Goal: Task Accomplishment & Management: Manage account settings

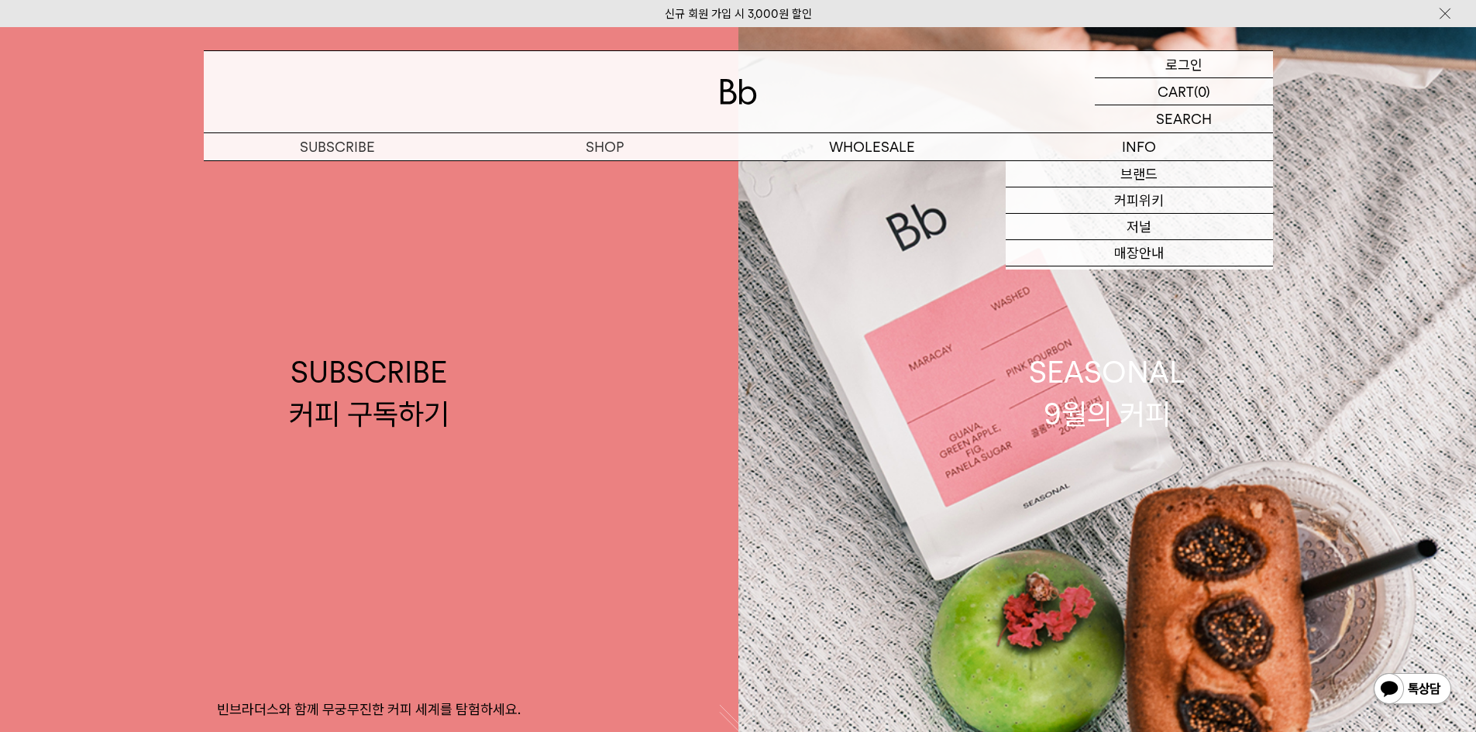
click at [1189, 66] on p "로그인" at bounding box center [1184, 64] width 37 height 26
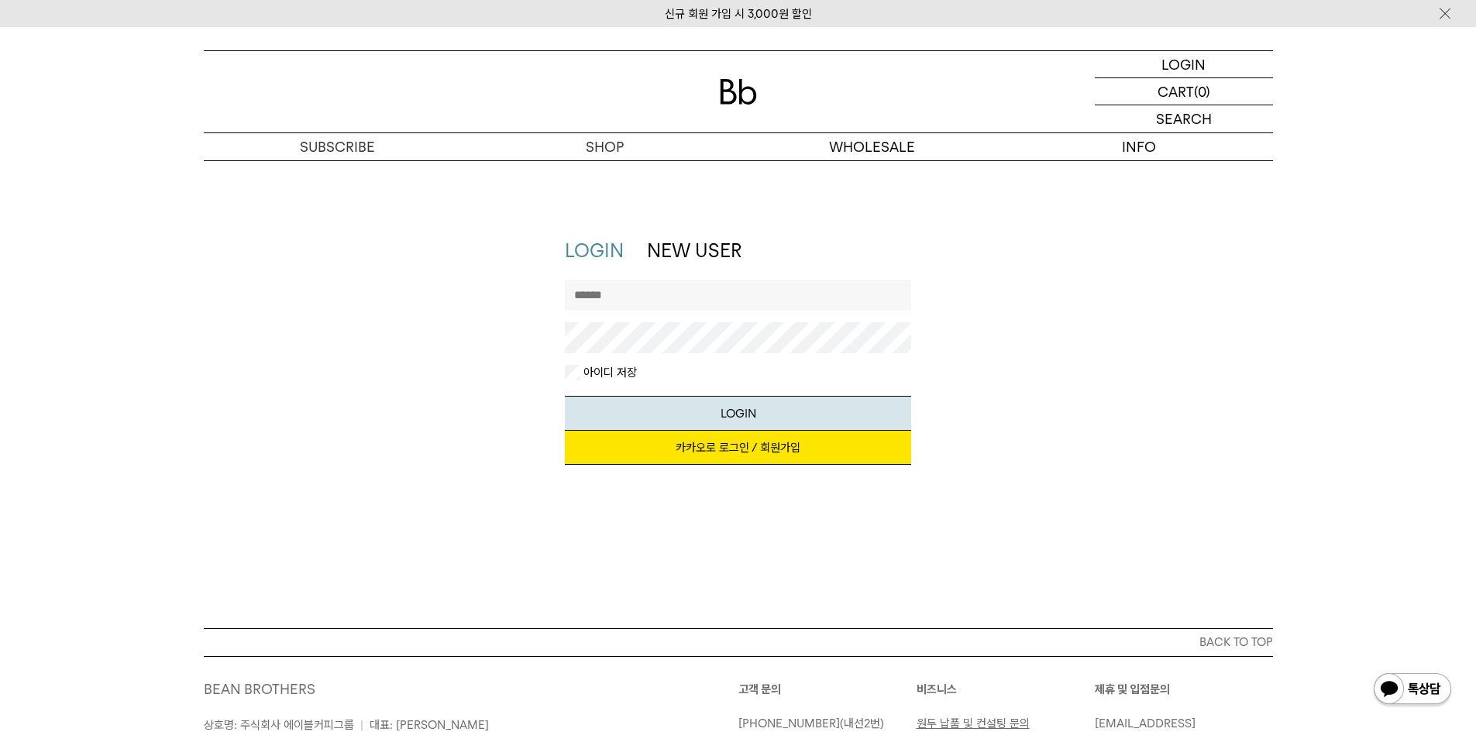
click at [649, 304] on input "text" at bounding box center [738, 295] width 346 height 31
type input "*"
type input "*********"
click at [565, 396] on button "LOGIN" at bounding box center [738, 413] width 346 height 35
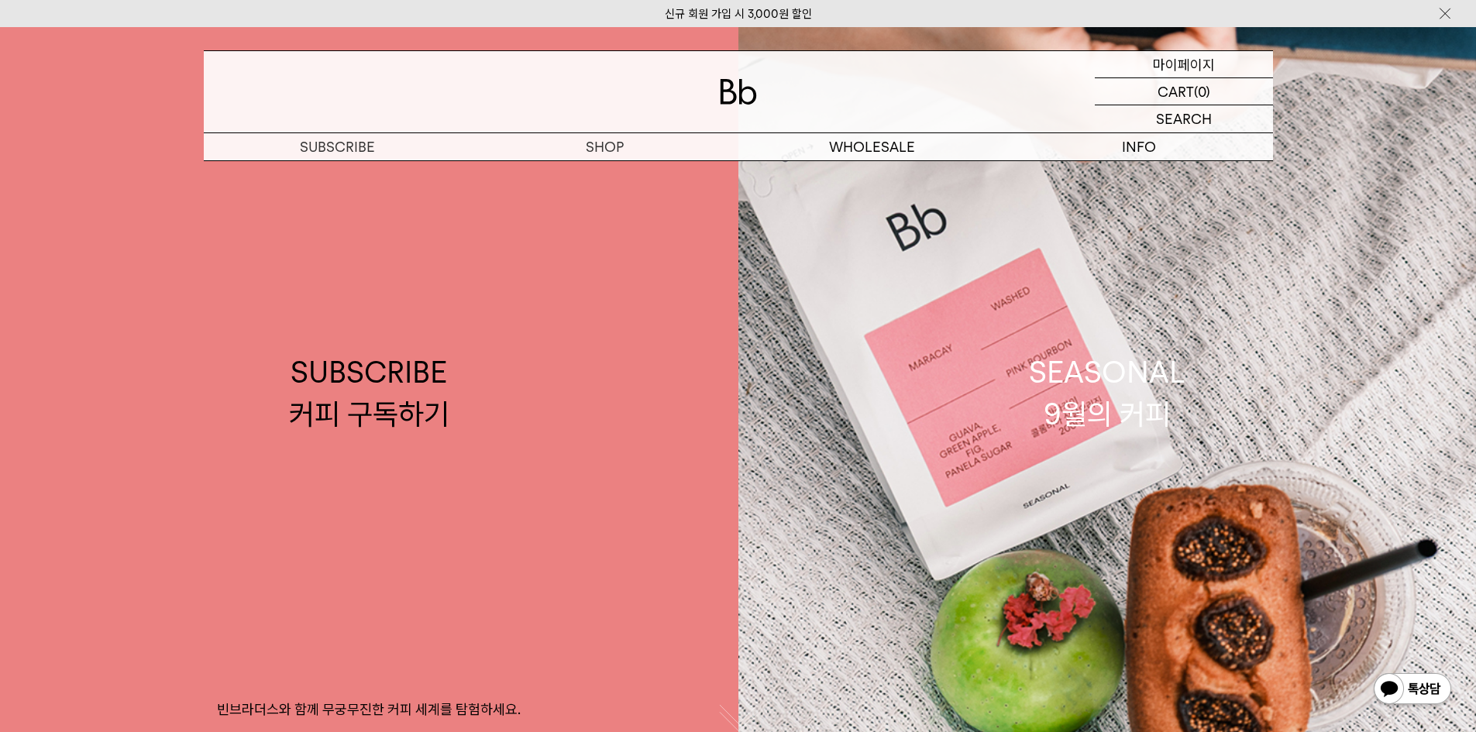
click at [1200, 60] on p "마이페이지" at bounding box center [1184, 64] width 62 height 26
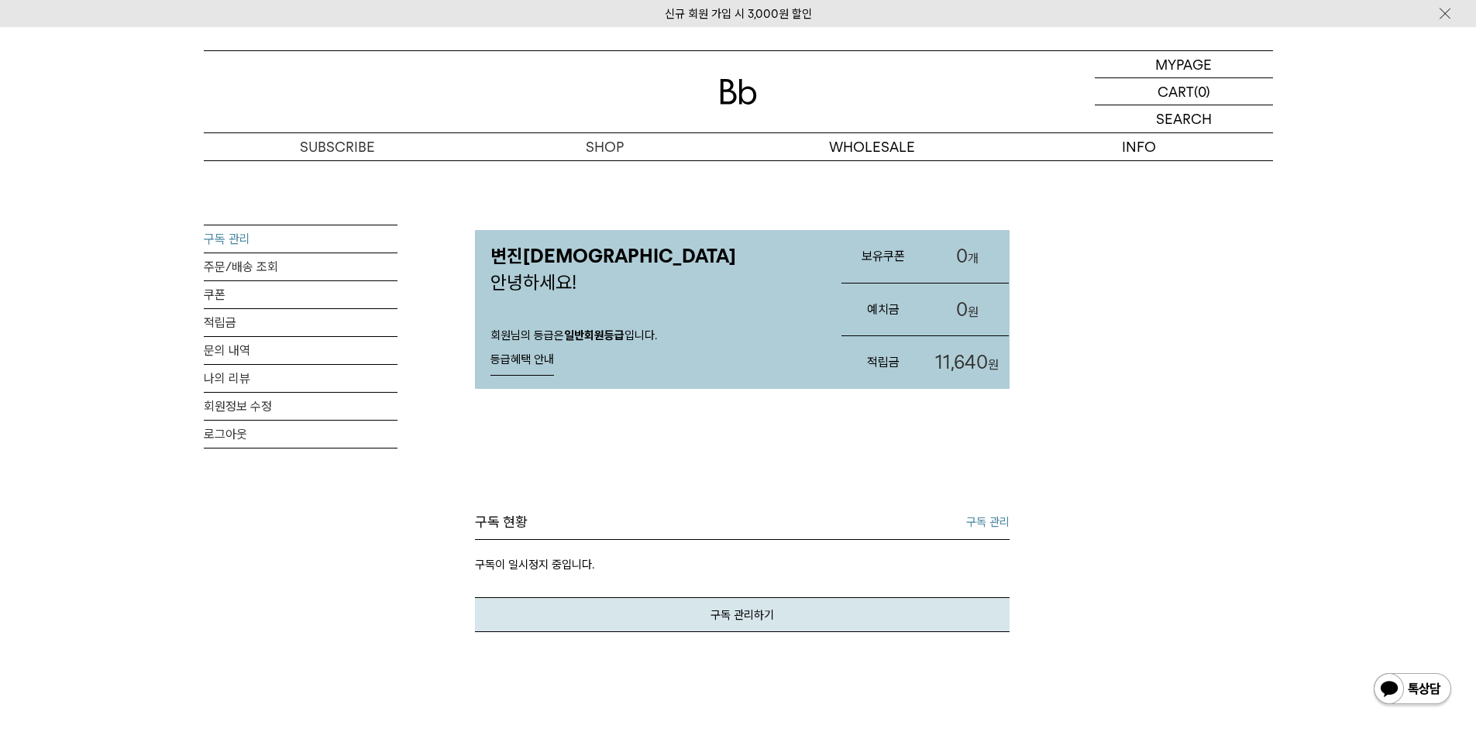
click at [222, 244] on link "구독 관리" at bounding box center [301, 239] width 194 height 27
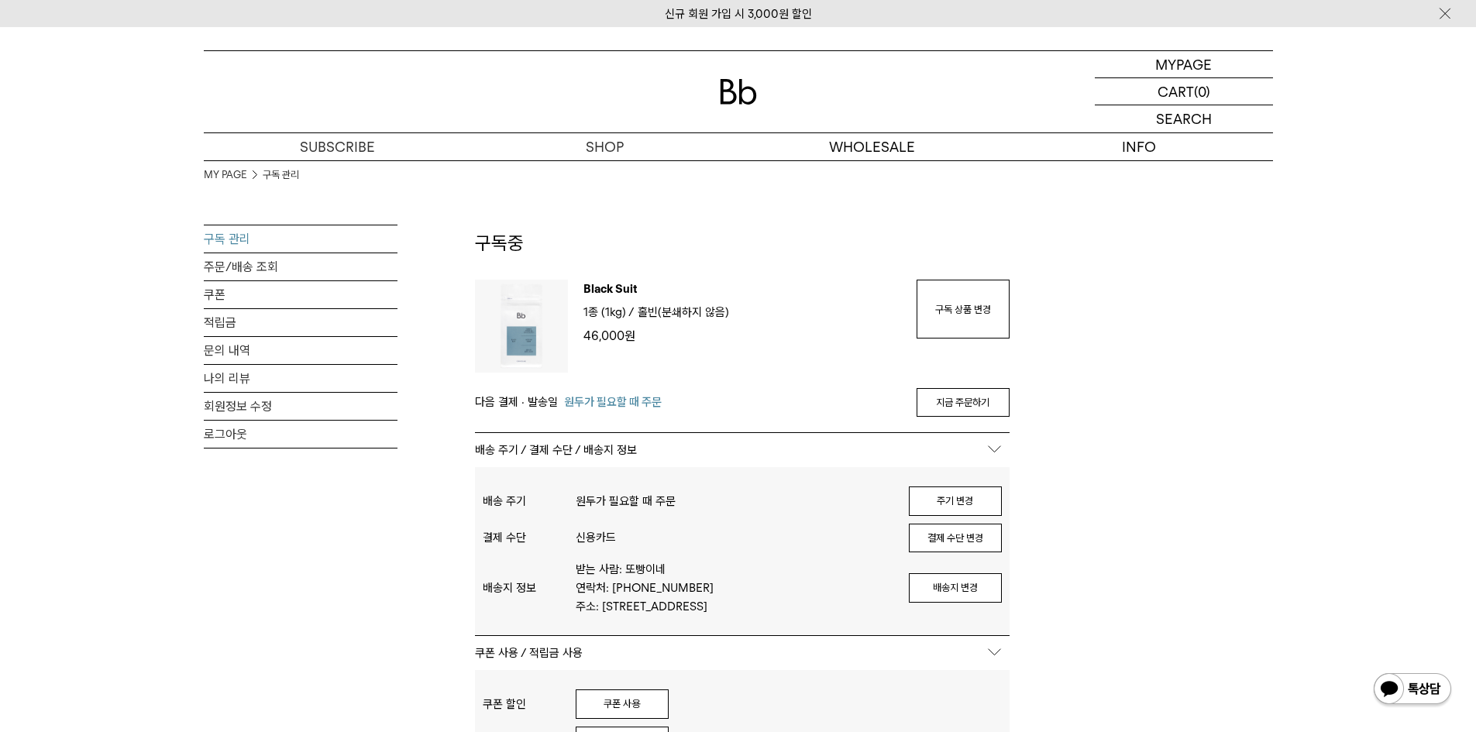
click at [1208, 378] on div "MY PAGE 구독 관리 구독 관리 주문/배송 조회 쿠폰 적립금 문의 내역 나의 리뷰 회원정보 수정 로그아웃 구독중 구독 번호 : 41227 …" at bounding box center [739, 689] width 1070 height 1058
click at [732, 99] on img at bounding box center [738, 92] width 37 height 26
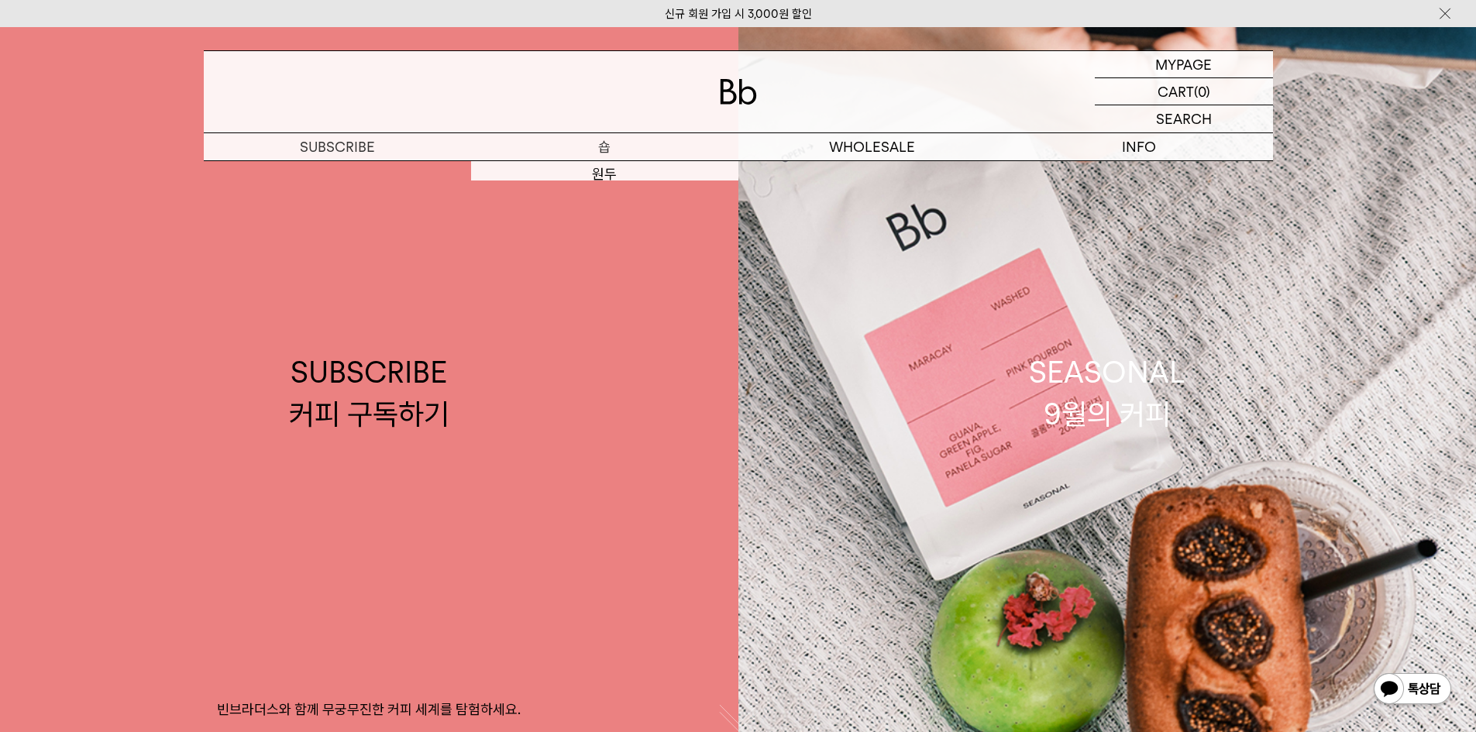
click at [618, 176] on link "SUBSCRIBE 커피 구독하기 빈브라더스와 함께 무궁무진한 커피 세계를 탐험하세요." at bounding box center [369, 393] width 739 height 732
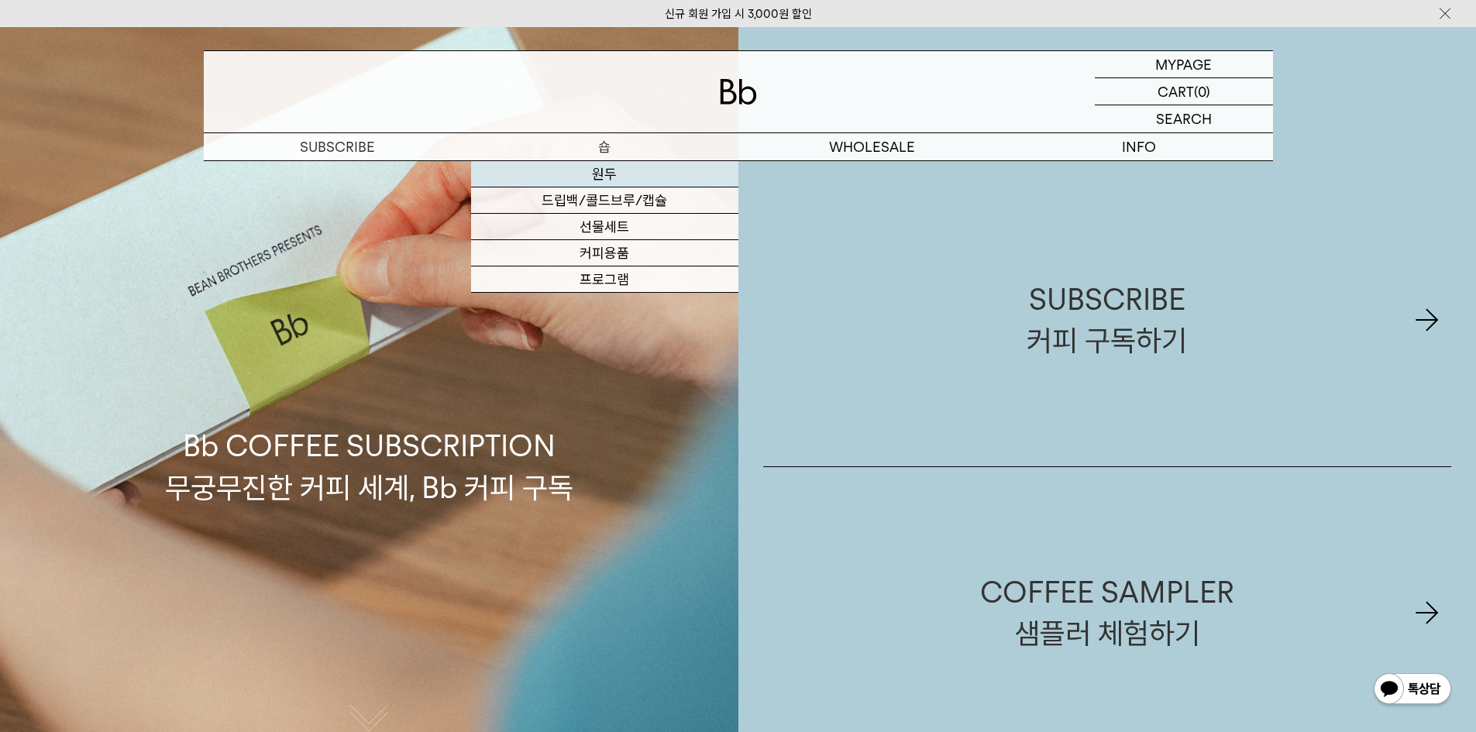
click at [600, 175] on link "원두" at bounding box center [604, 174] width 267 height 26
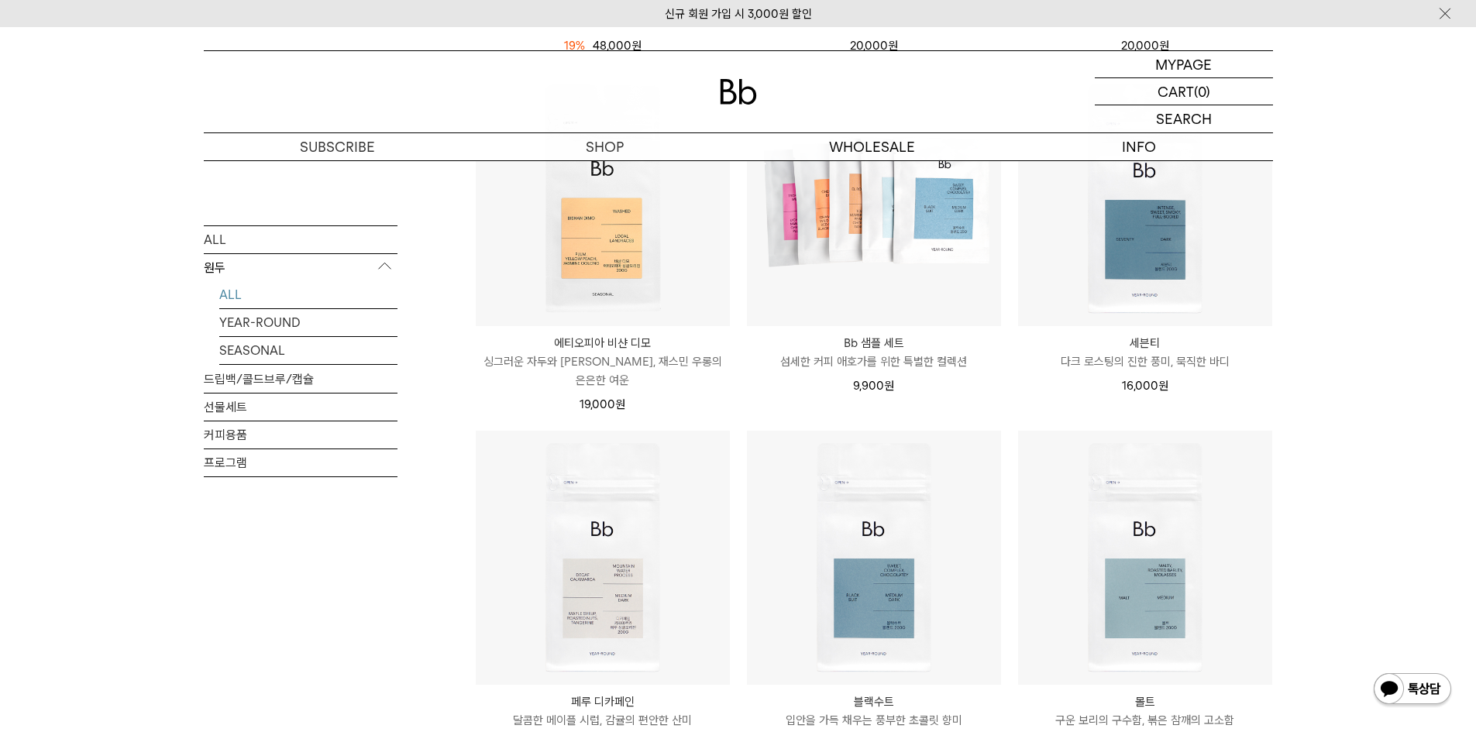
scroll to position [1085, 0]
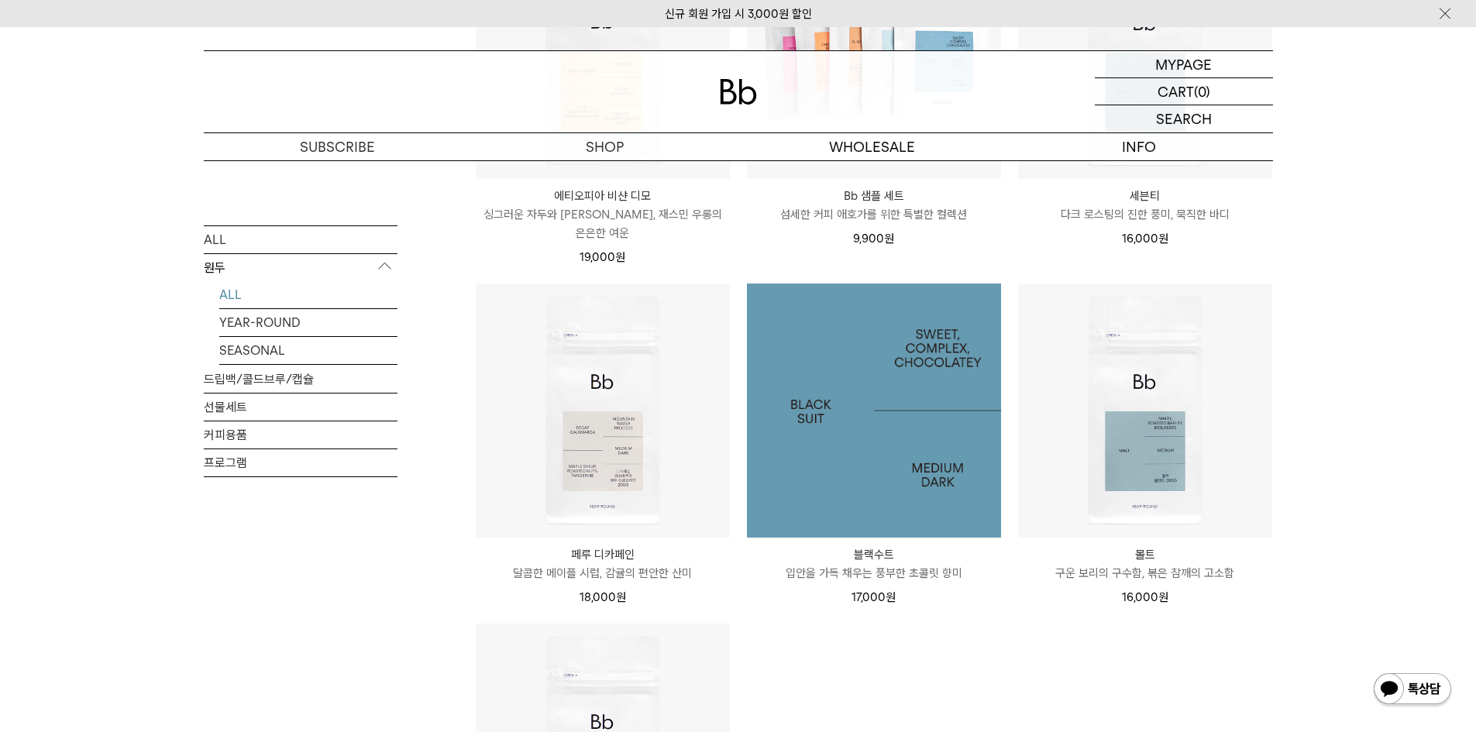
click at [901, 446] on img at bounding box center [874, 411] width 254 height 254
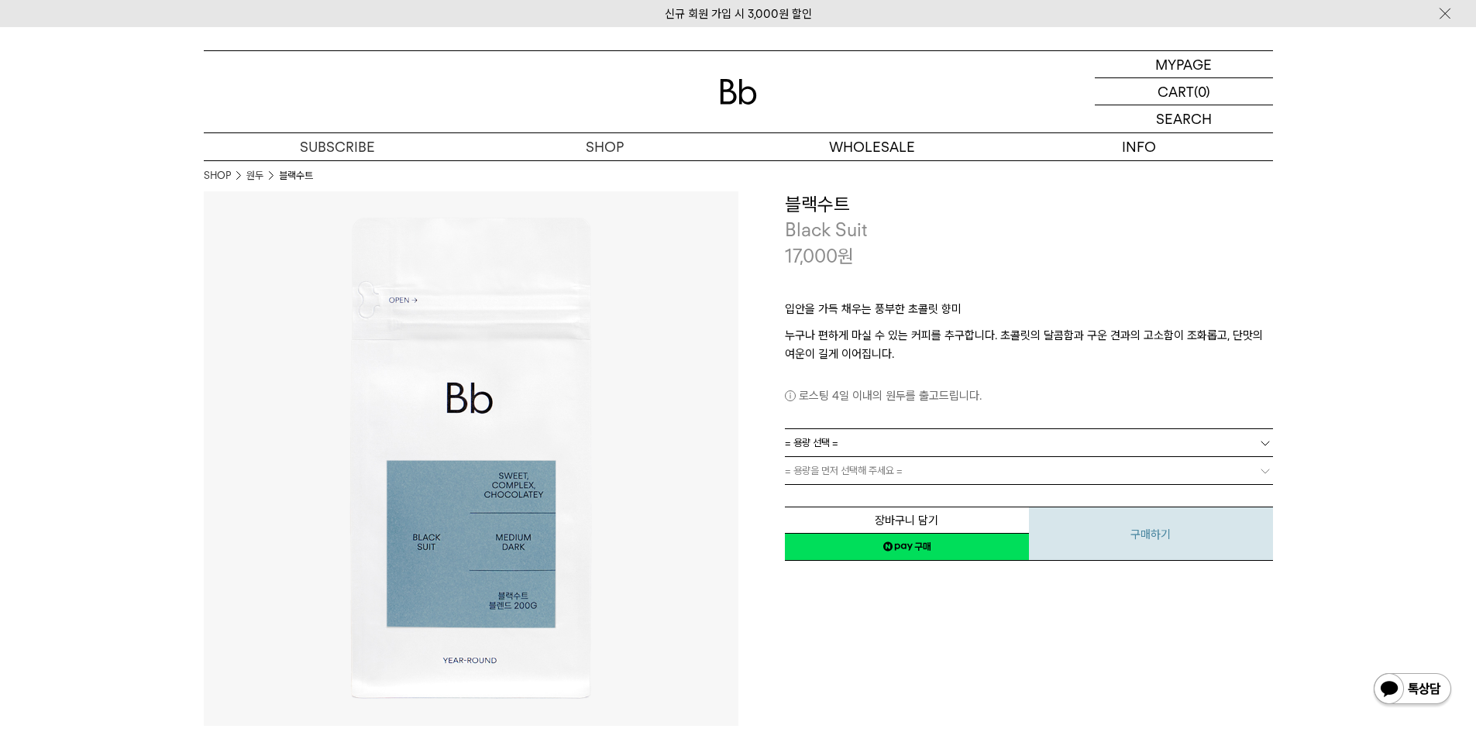
click at [1139, 524] on button "구매하기" at bounding box center [1151, 534] width 244 height 54
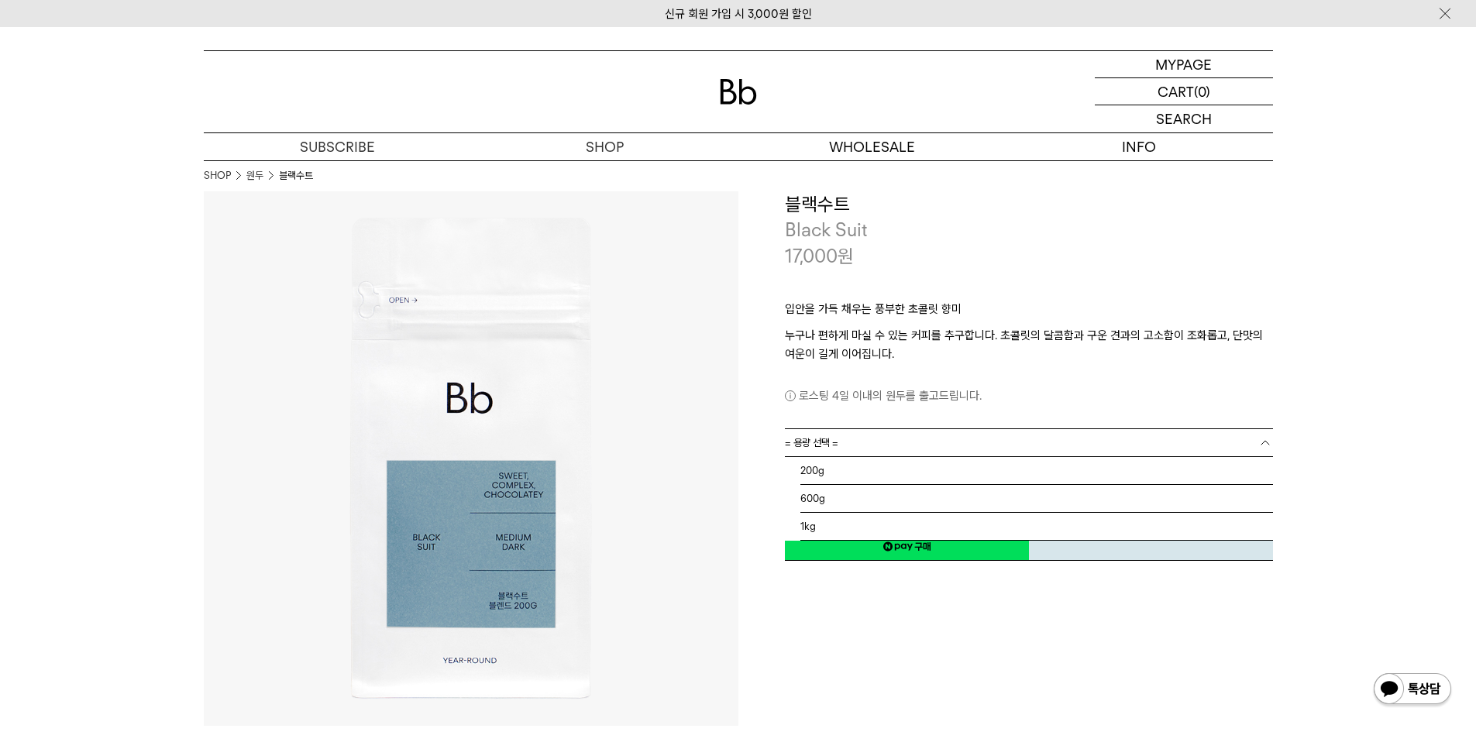
click at [959, 448] on link "= 용량 선택 =" at bounding box center [1029, 442] width 488 height 27
click at [898, 494] on li "600g" at bounding box center [1037, 499] width 473 height 28
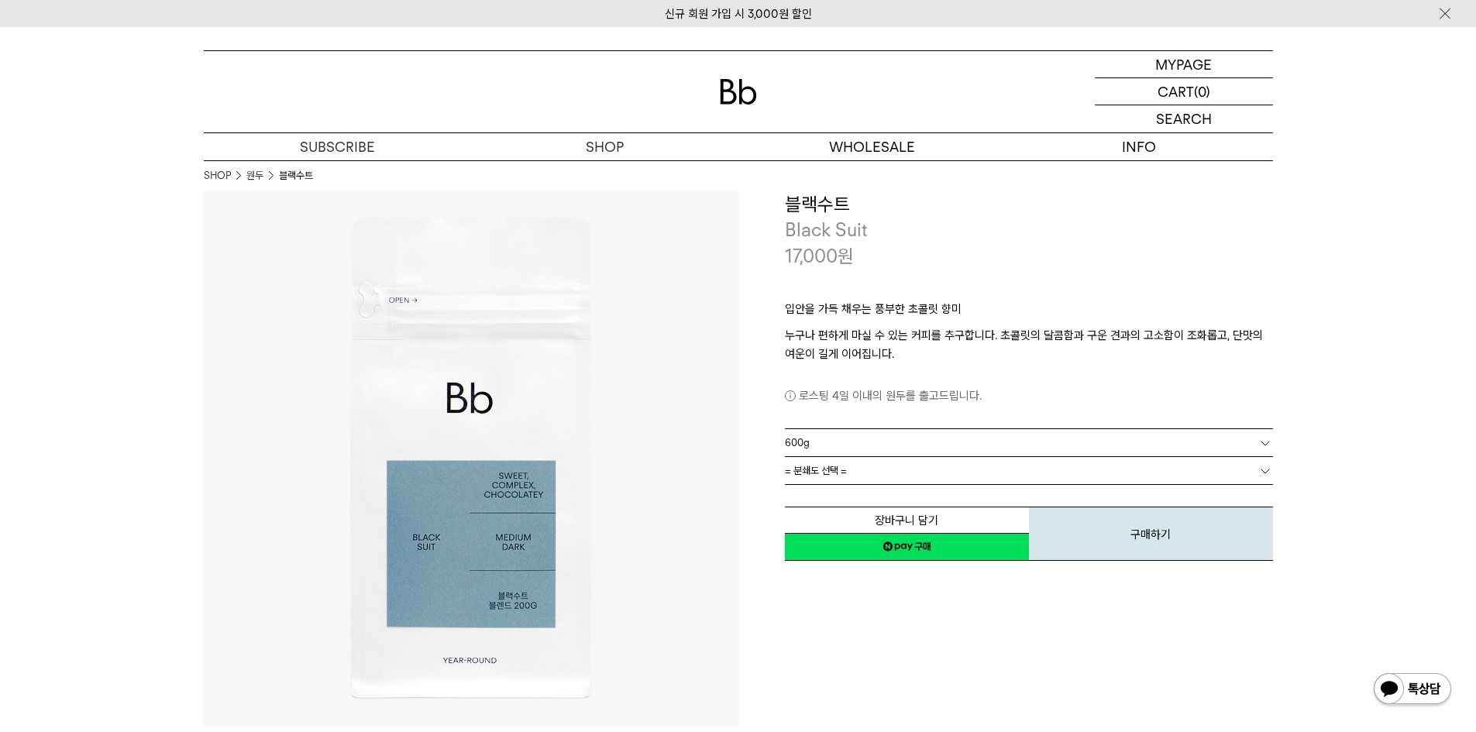
click at [894, 467] on link "= 분쇄도 선택 =" at bounding box center [1029, 470] width 488 height 27
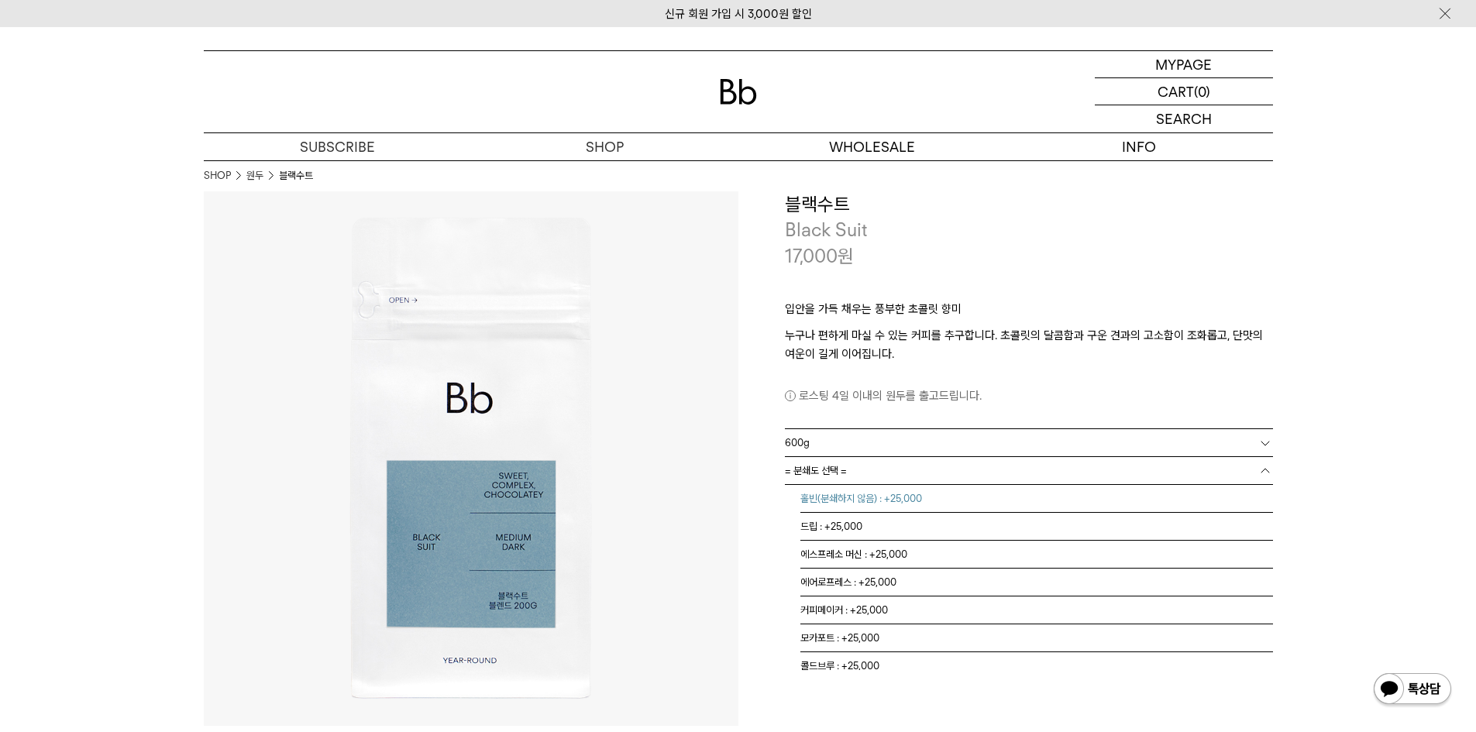
click at [887, 502] on li "홀빈(분쇄하지 않음) : +25,000" at bounding box center [1037, 499] width 473 height 28
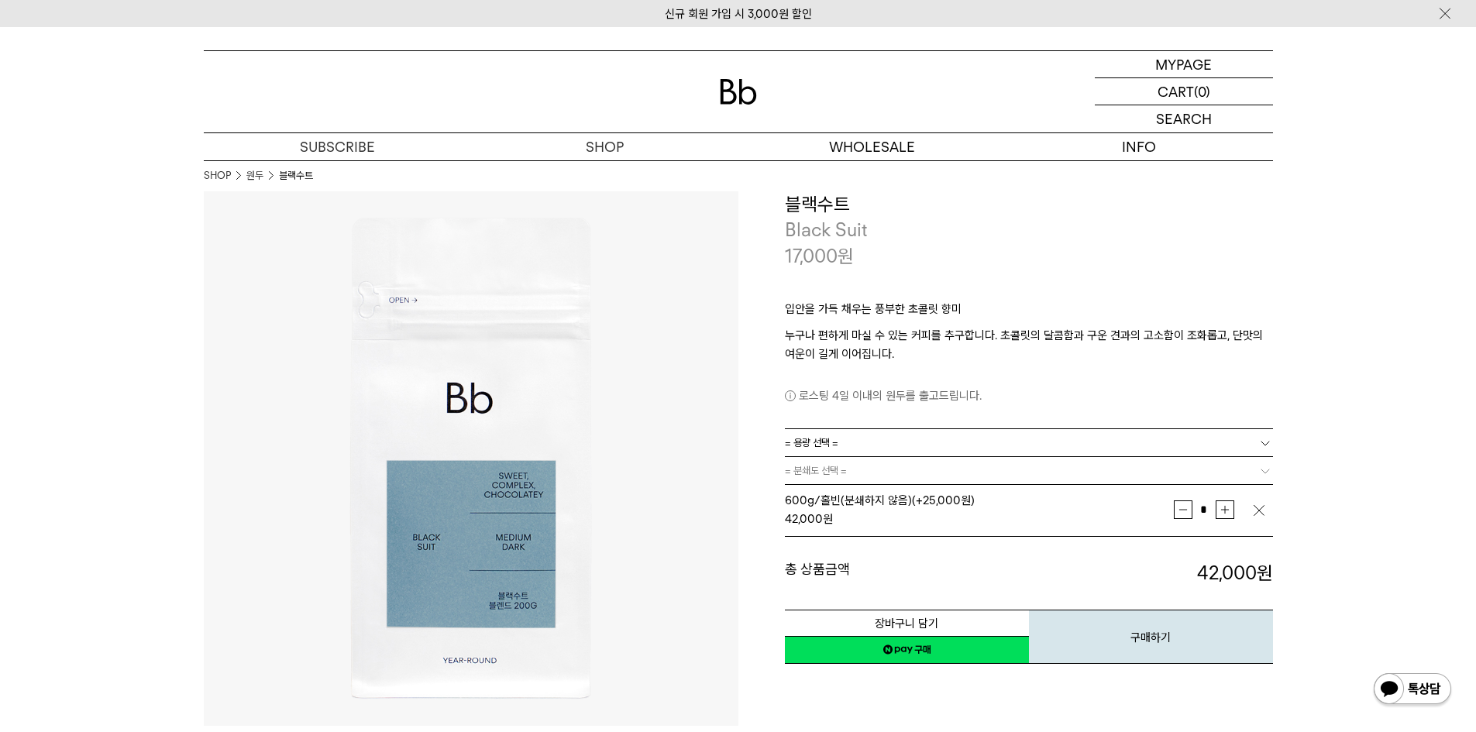
click at [939, 443] on link "= 용량 선택 =" at bounding box center [1029, 442] width 488 height 27
click at [855, 529] on li "1kg" at bounding box center [1037, 527] width 473 height 28
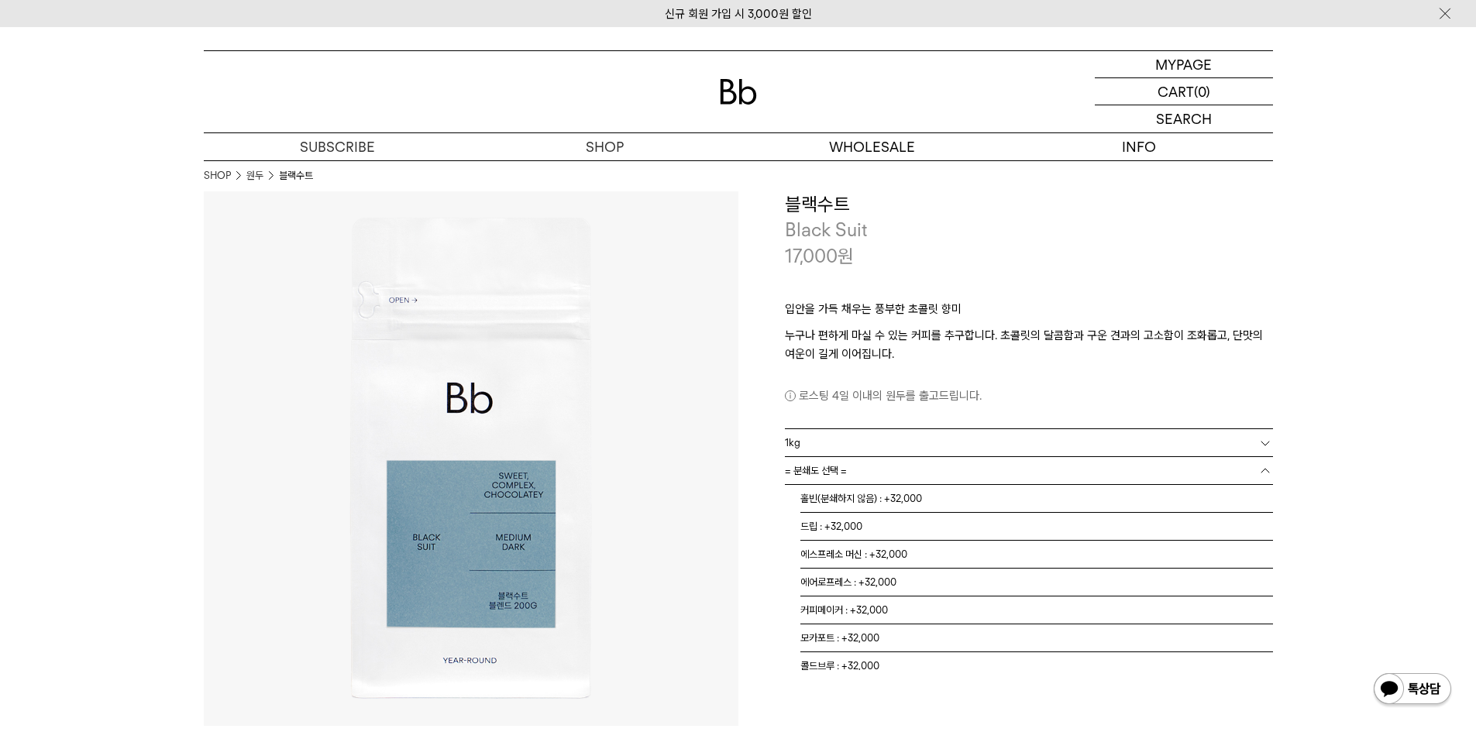
click at [874, 474] on link "= 분쇄도 선택 =" at bounding box center [1029, 470] width 488 height 27
click at [856, 502] on li "홀빈(분쇄하지 않음) : +32,000" at bounding box center [1037, 499] width 473 height 28
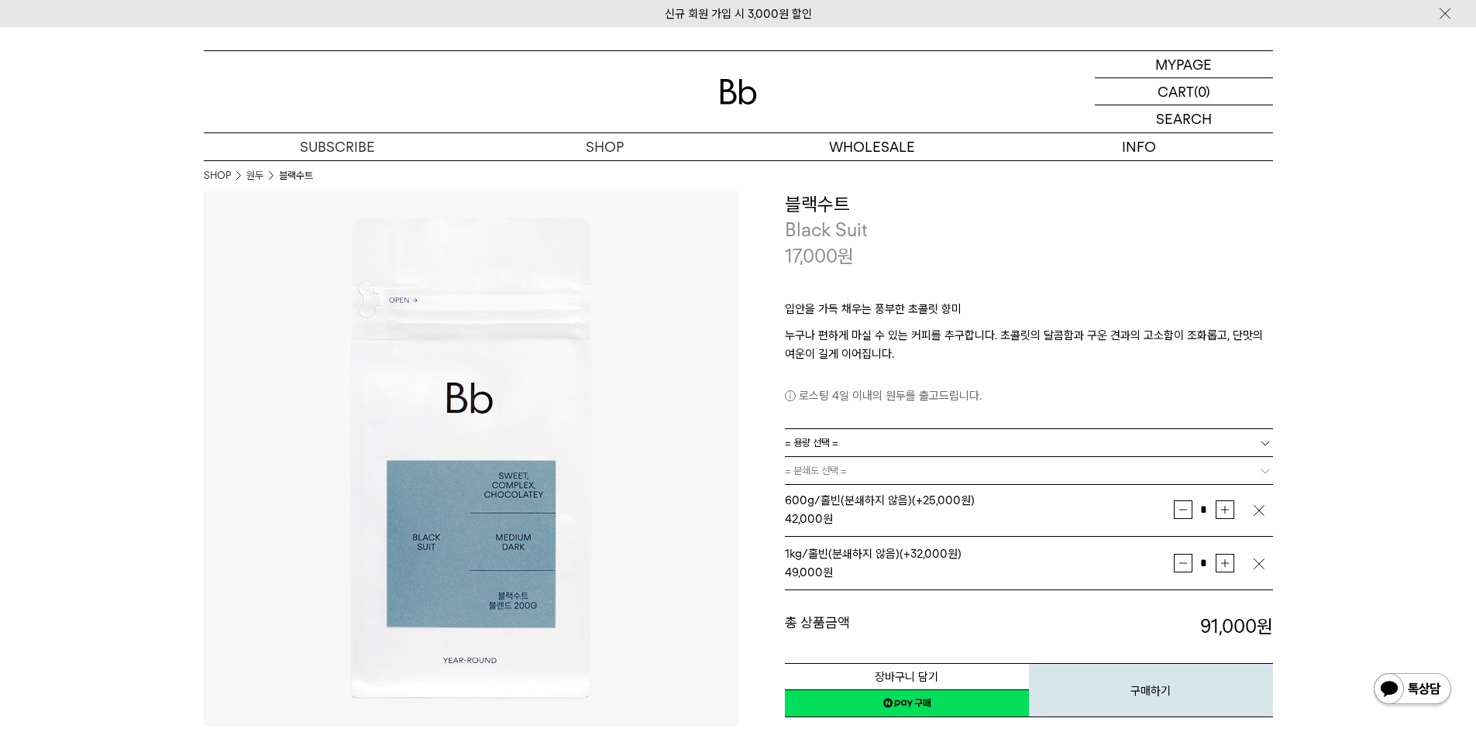
click at [732, 99] on img at bounding box center [738, 92] width 37 height 26
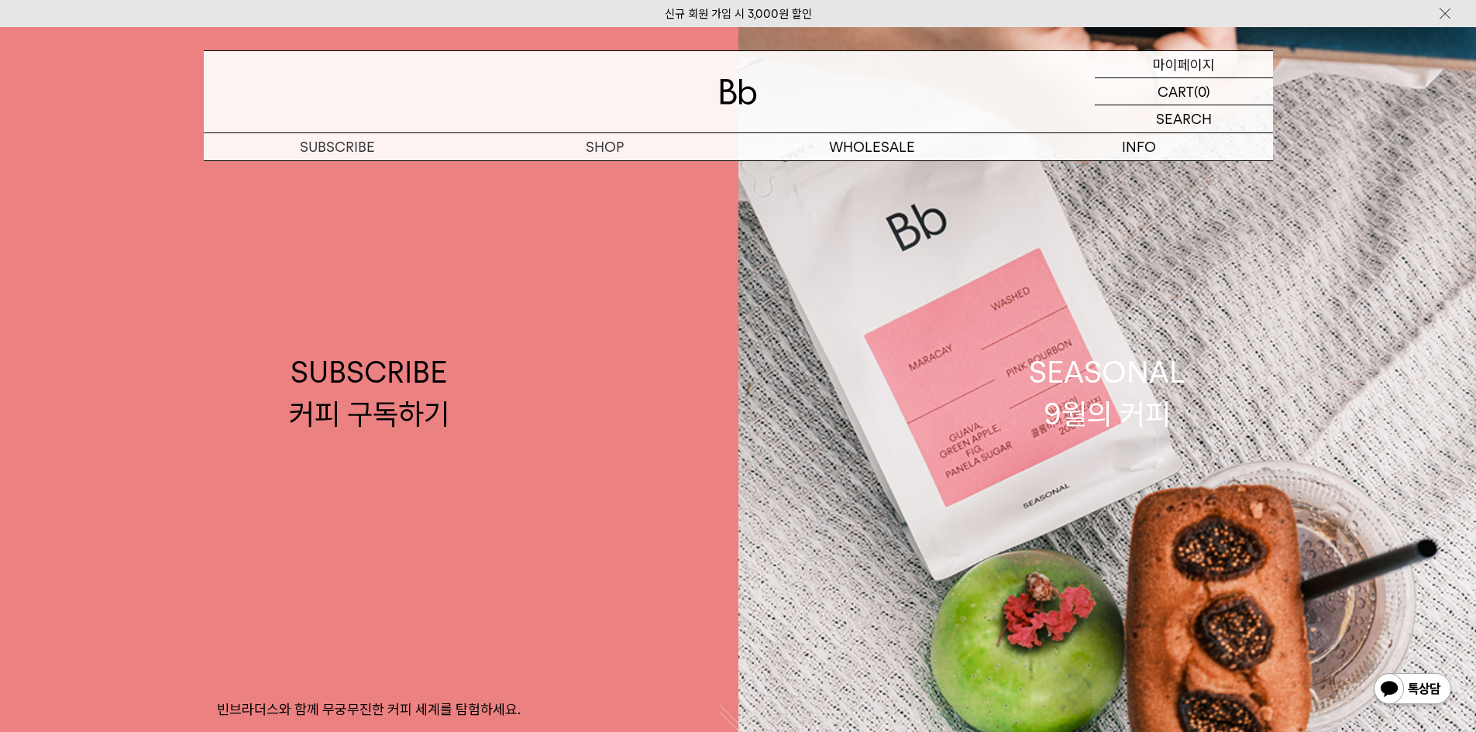
click at [1180, 66] on p "마이페이지" at bounding box center [1184, 64] width 62 height 26
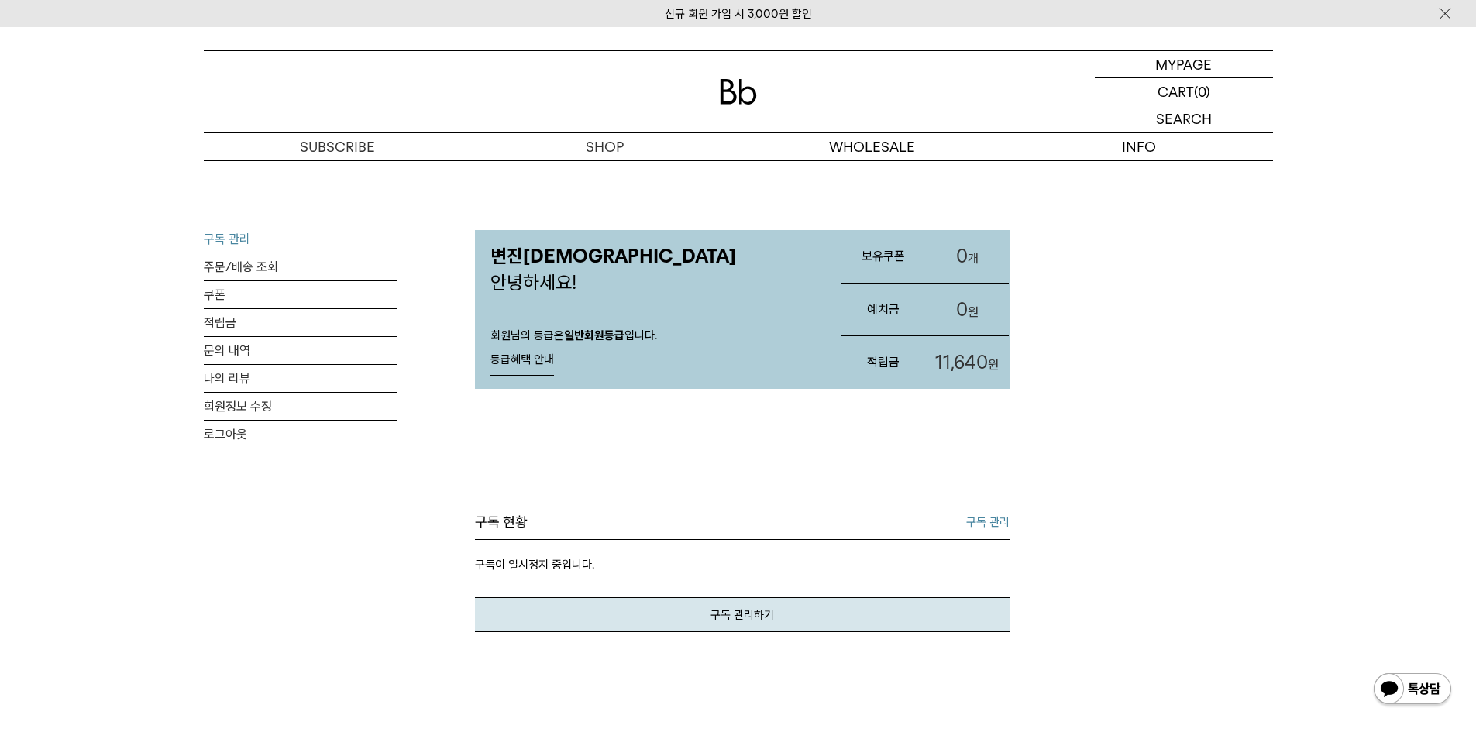
click at [245, 239] on link "구독 관리" at bounding box center [301, 239] width 194 height 27
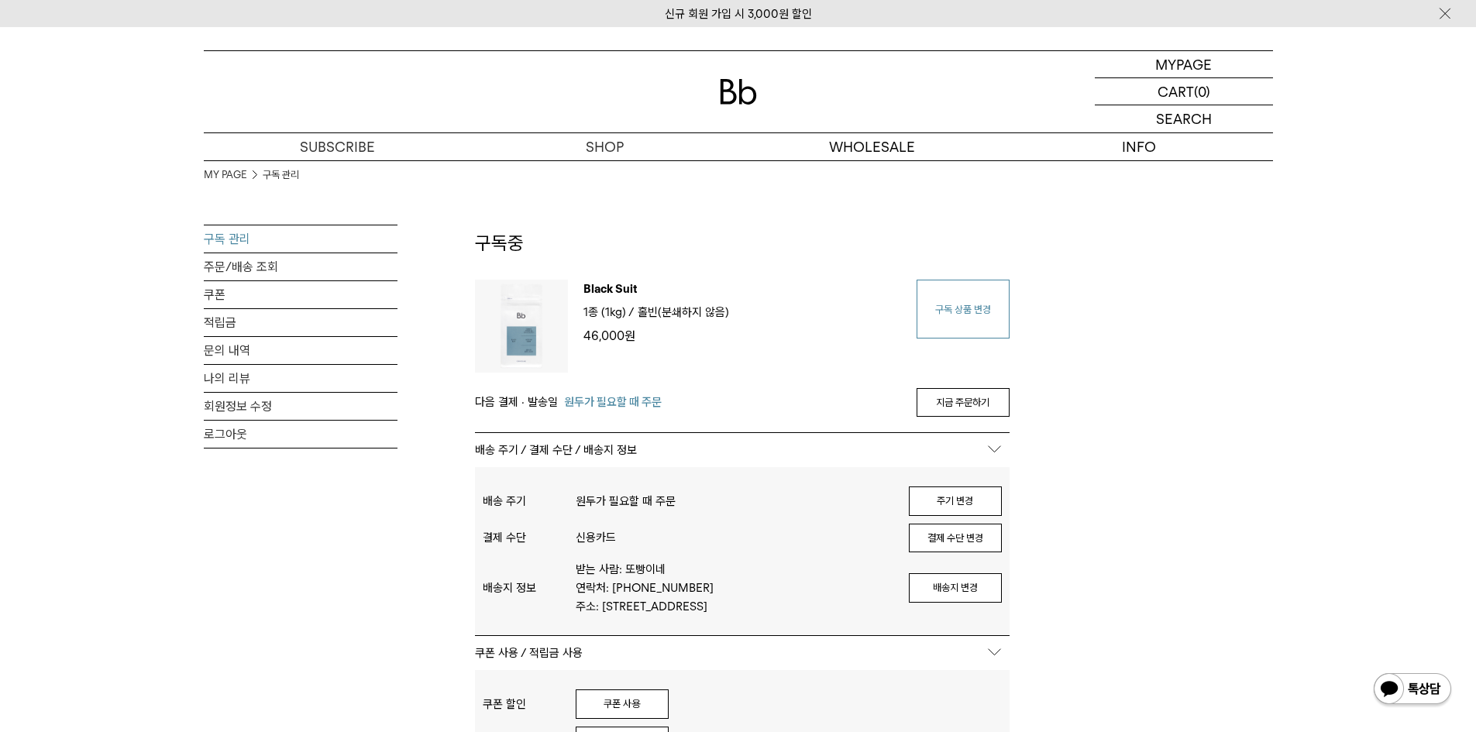
click at [959, 315] on link "구독 상품 변경" at bounding box center [963, 309] width 93 height 59
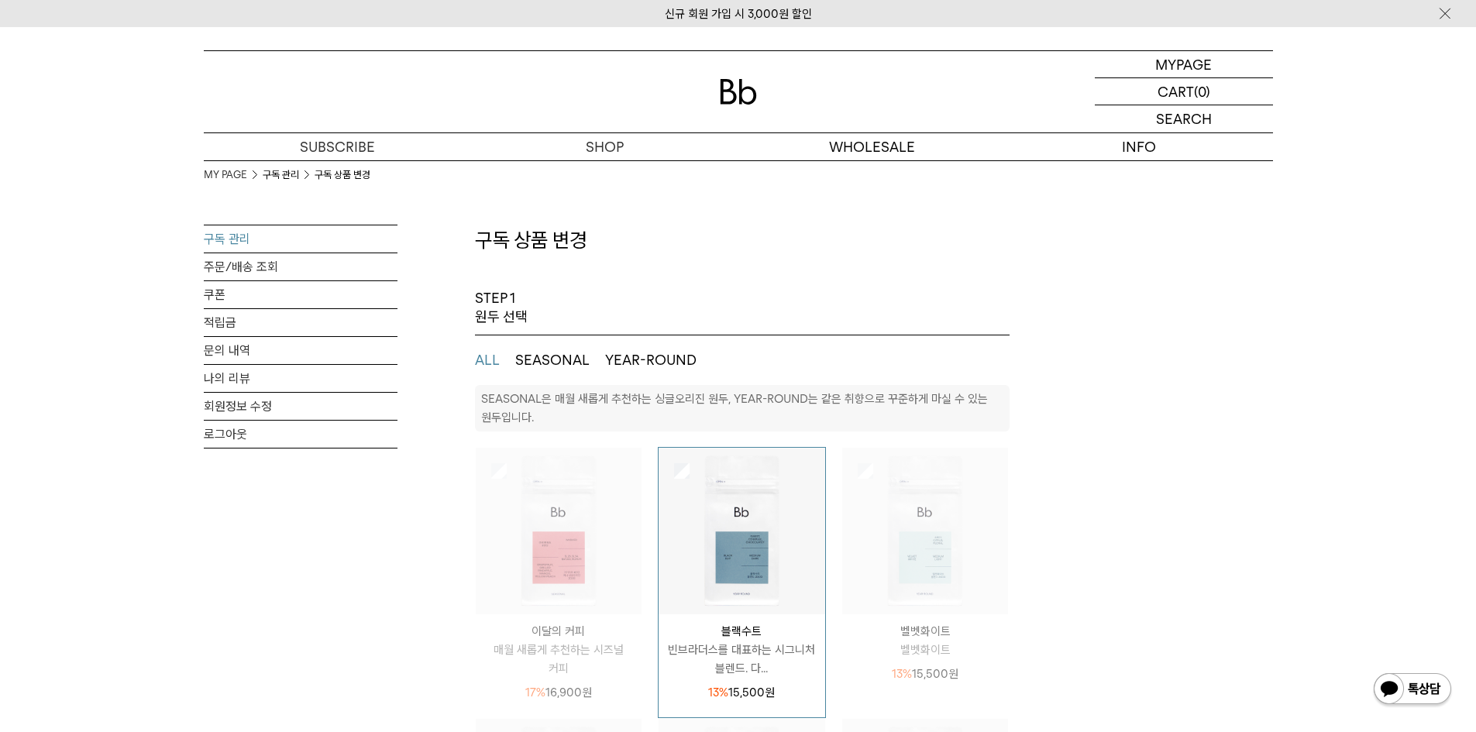
select select "**"
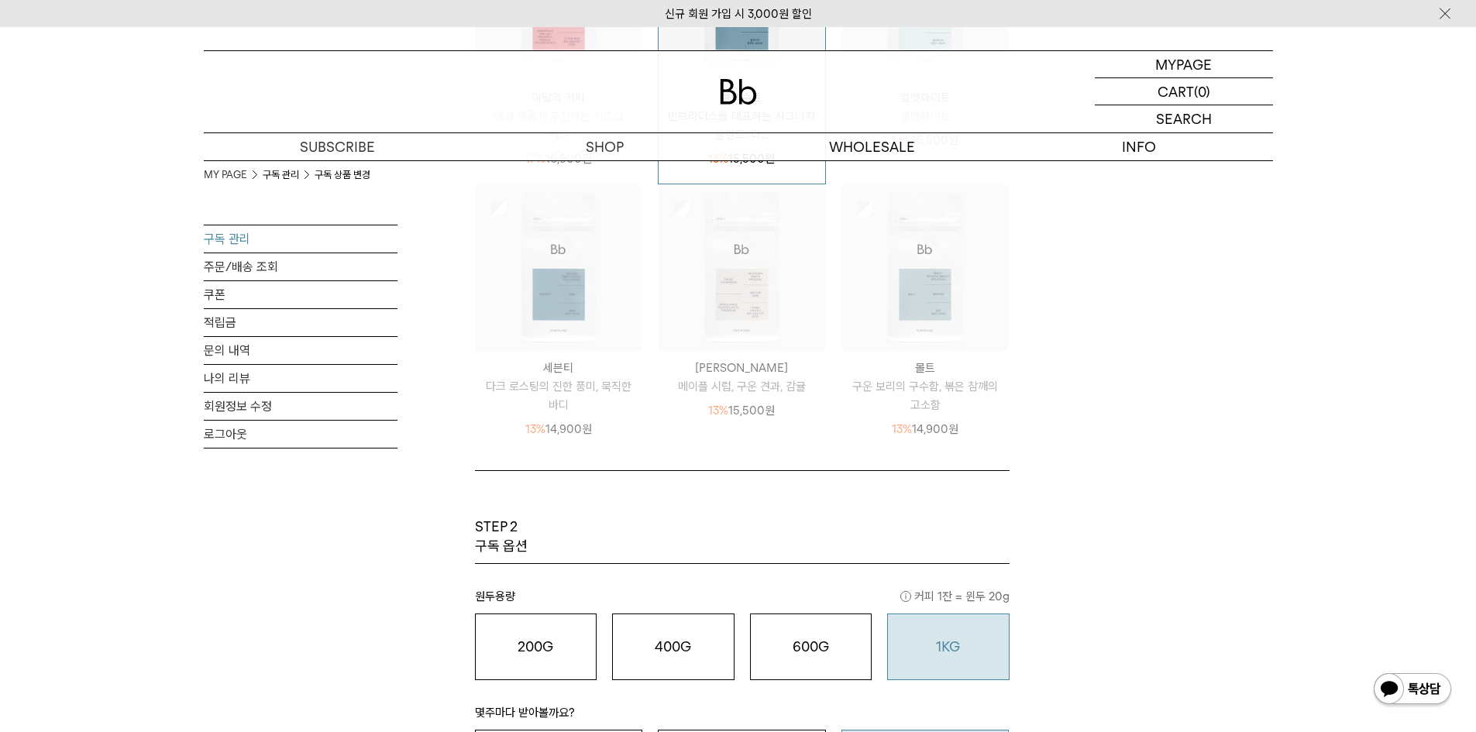
scroll to position [620, 0]
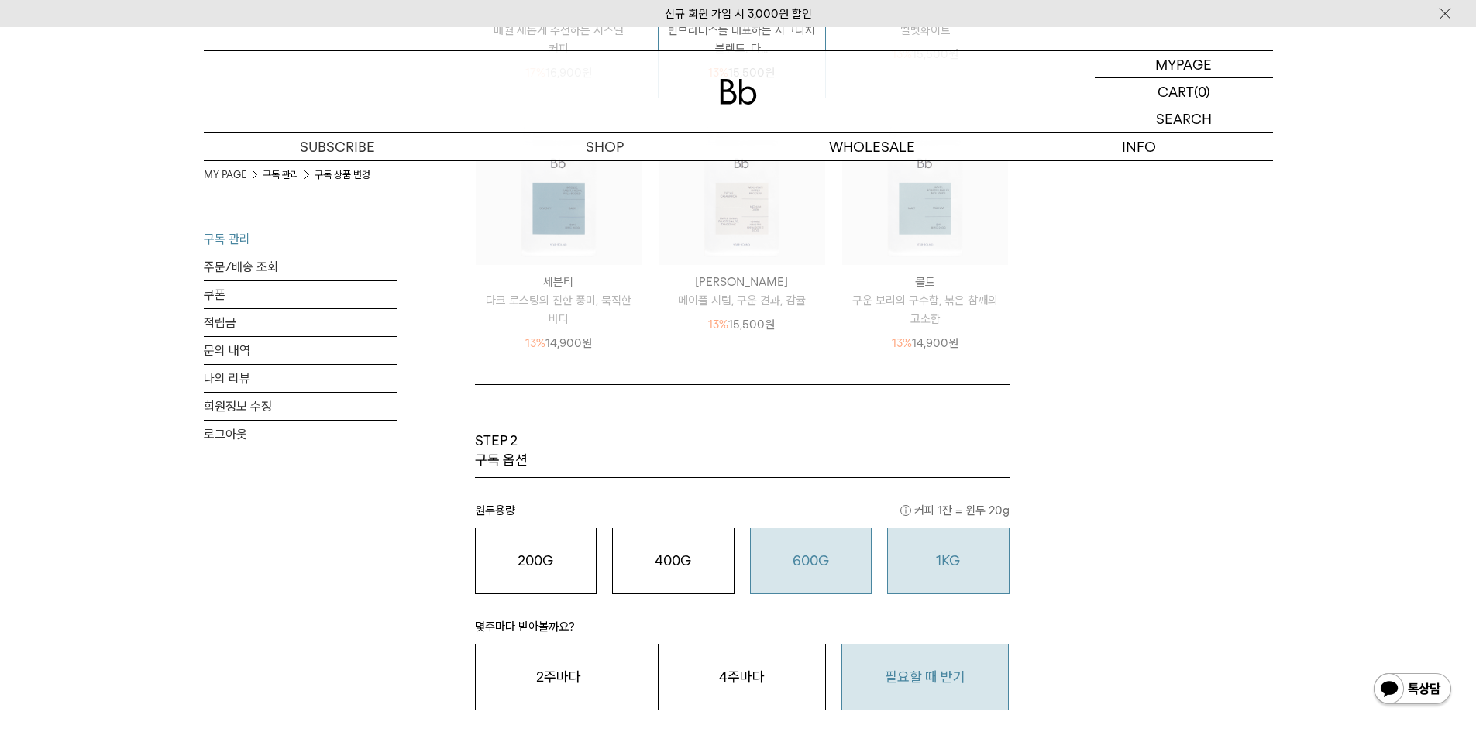
click at [803, 553] on o "600G" at bounding box center [811, 561] width 36 height 16
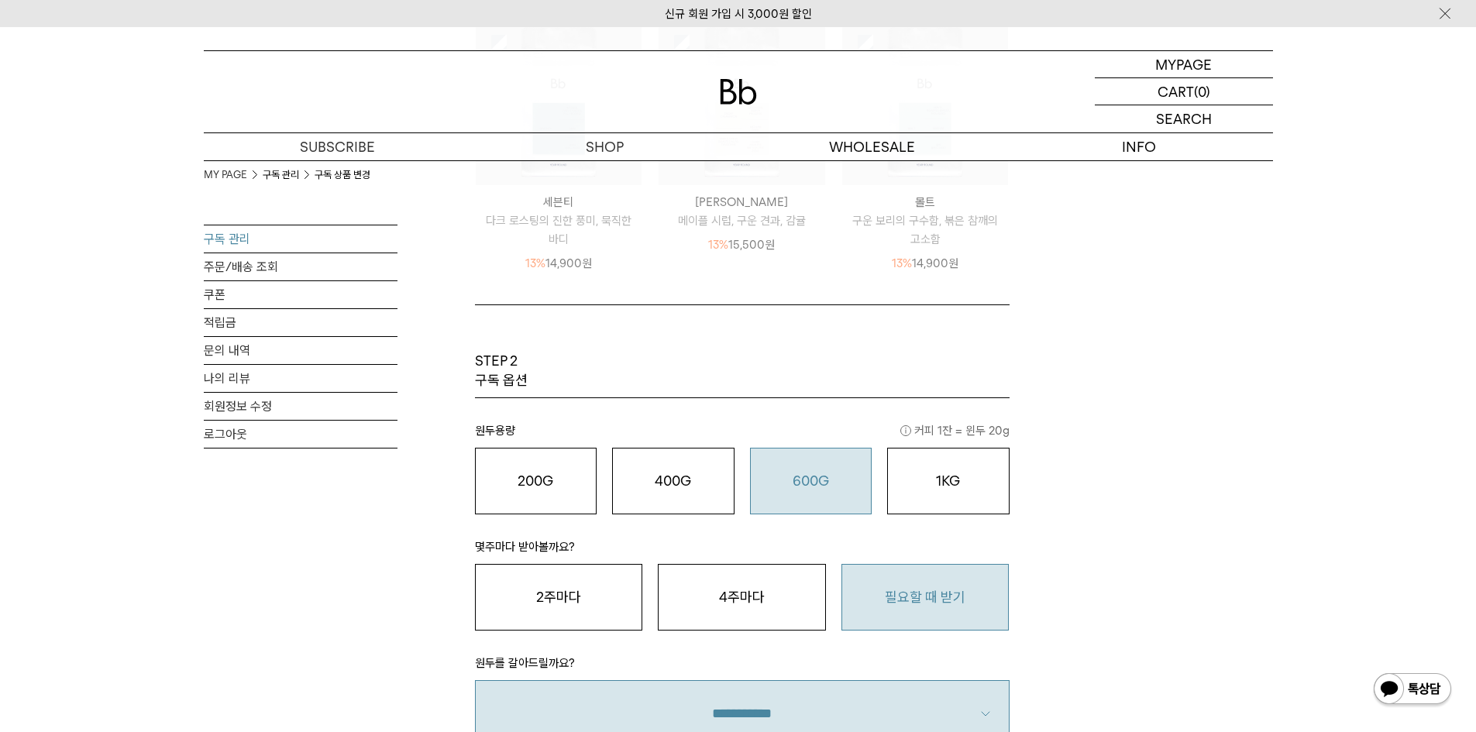
scroll to position [698, 0]
click at [932, 491] on div "1KG 49,900 원" at bounding box center [948, 483] width 105 height 19
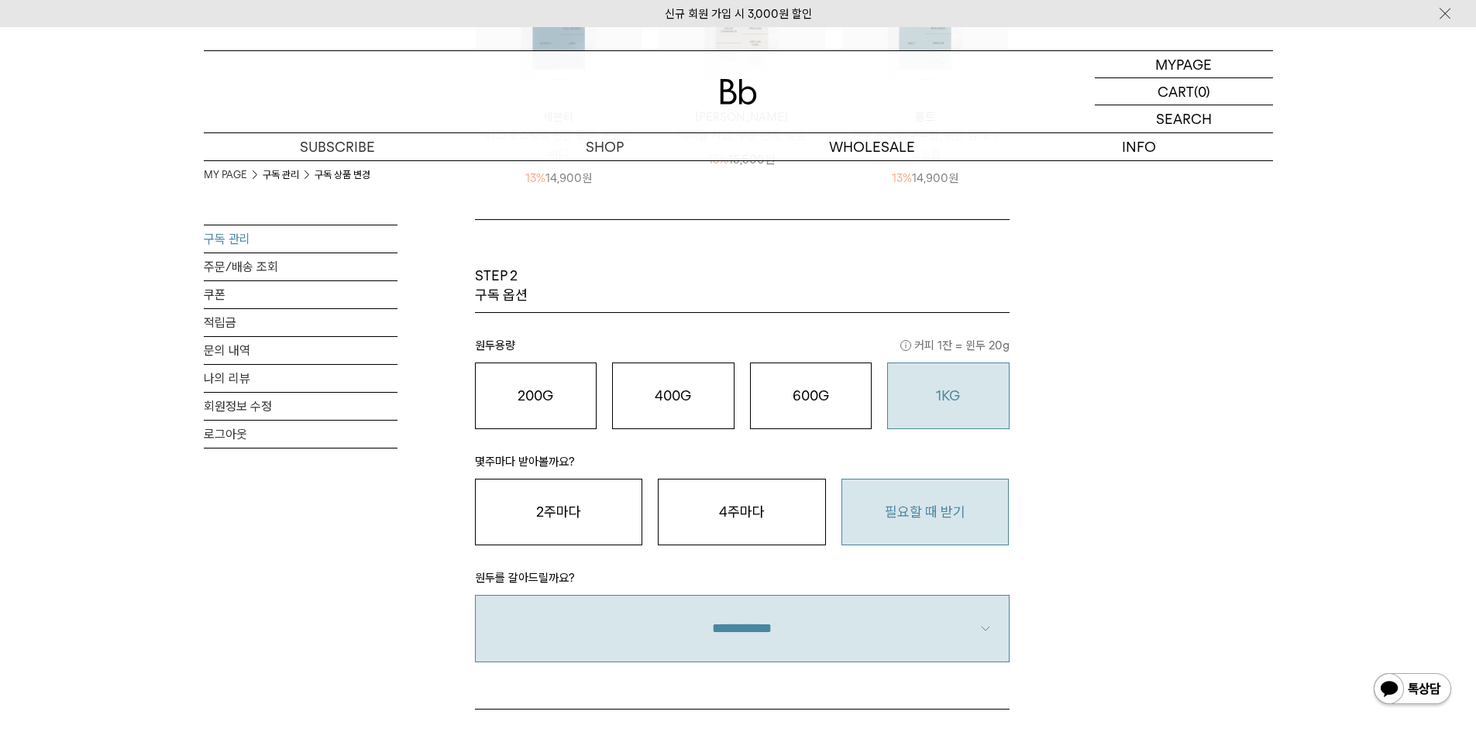
scroll to position [1085, 0]
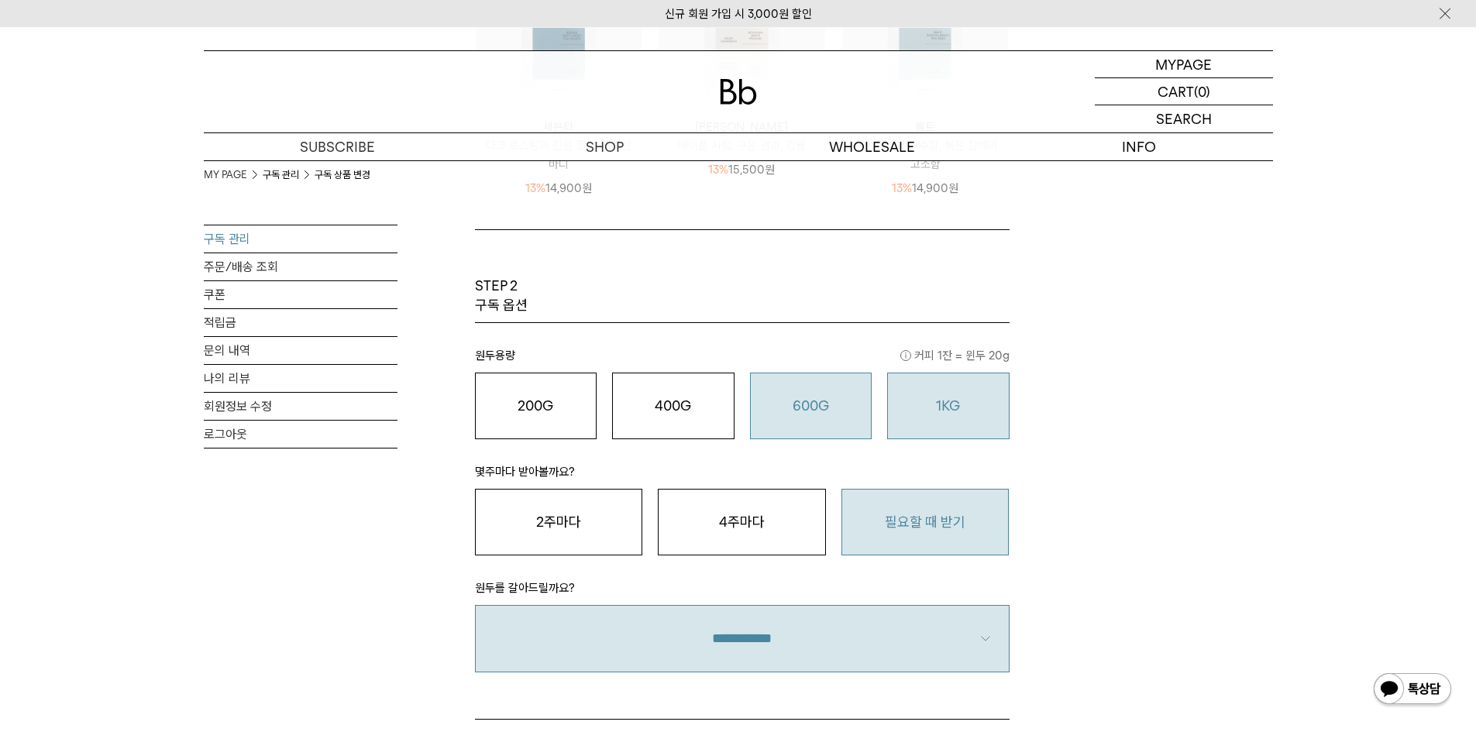
click at [833, 415] on div "600G 43,000 원" at bounding box center [811, 406] width 105 height 19
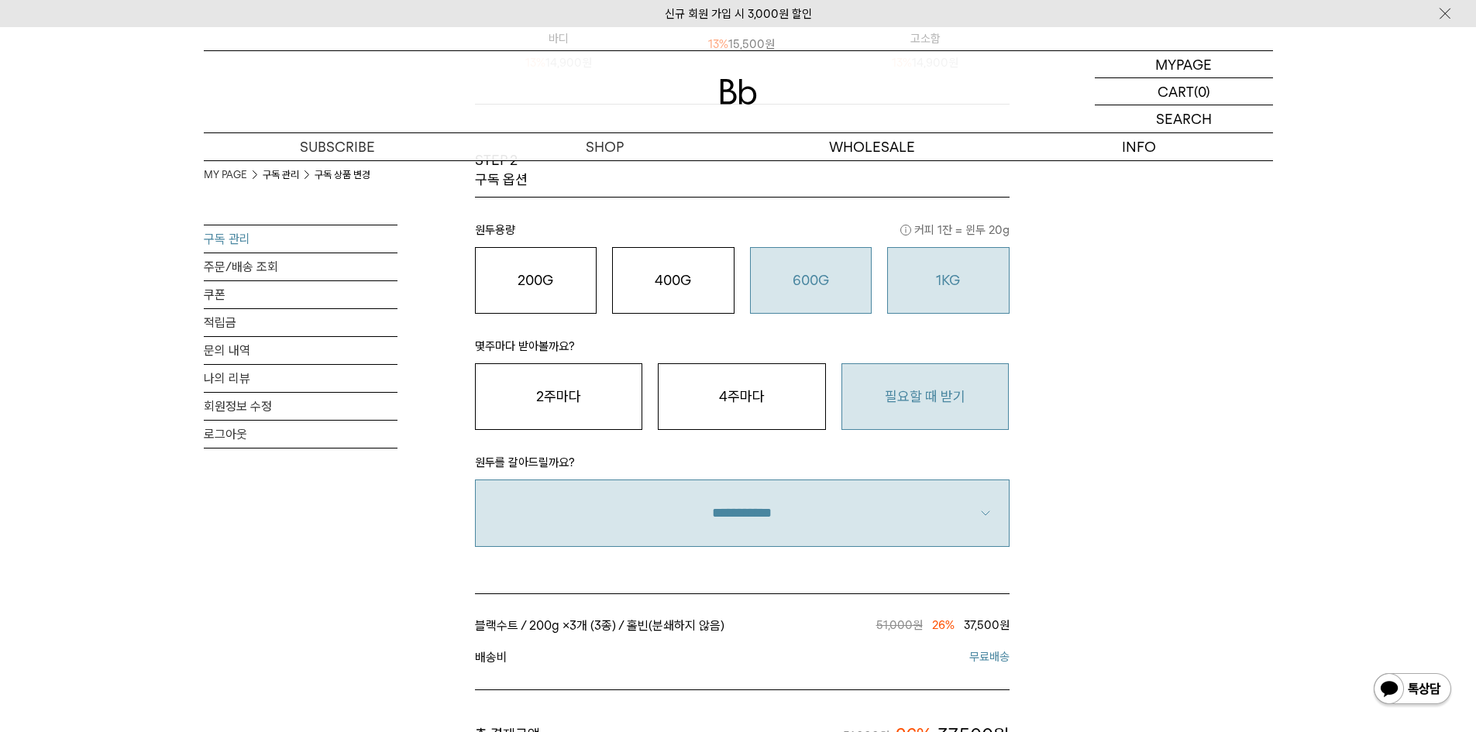
scroll to position [1008, 0]
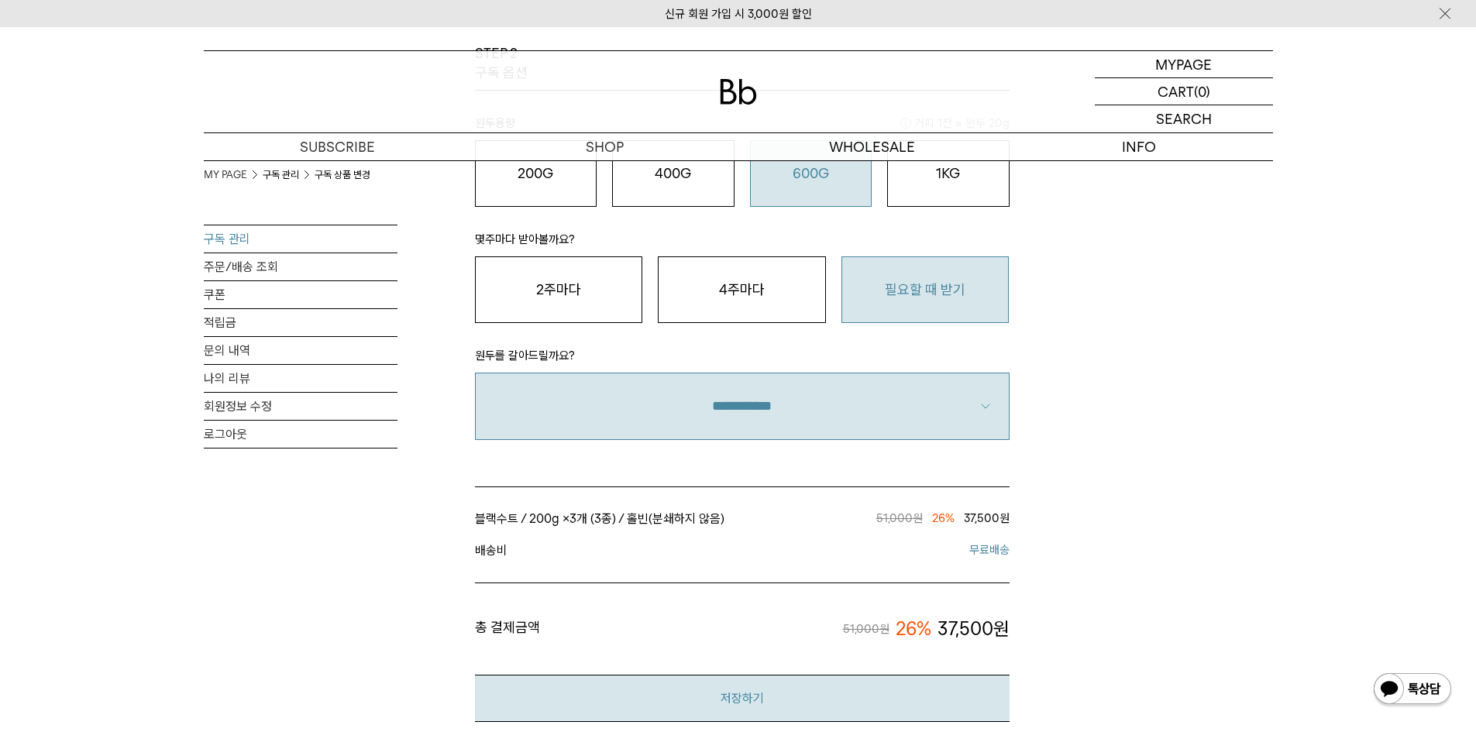
click at [723, 696] on button "저장하기" at bounding box center [742, 698] width 535 height 47
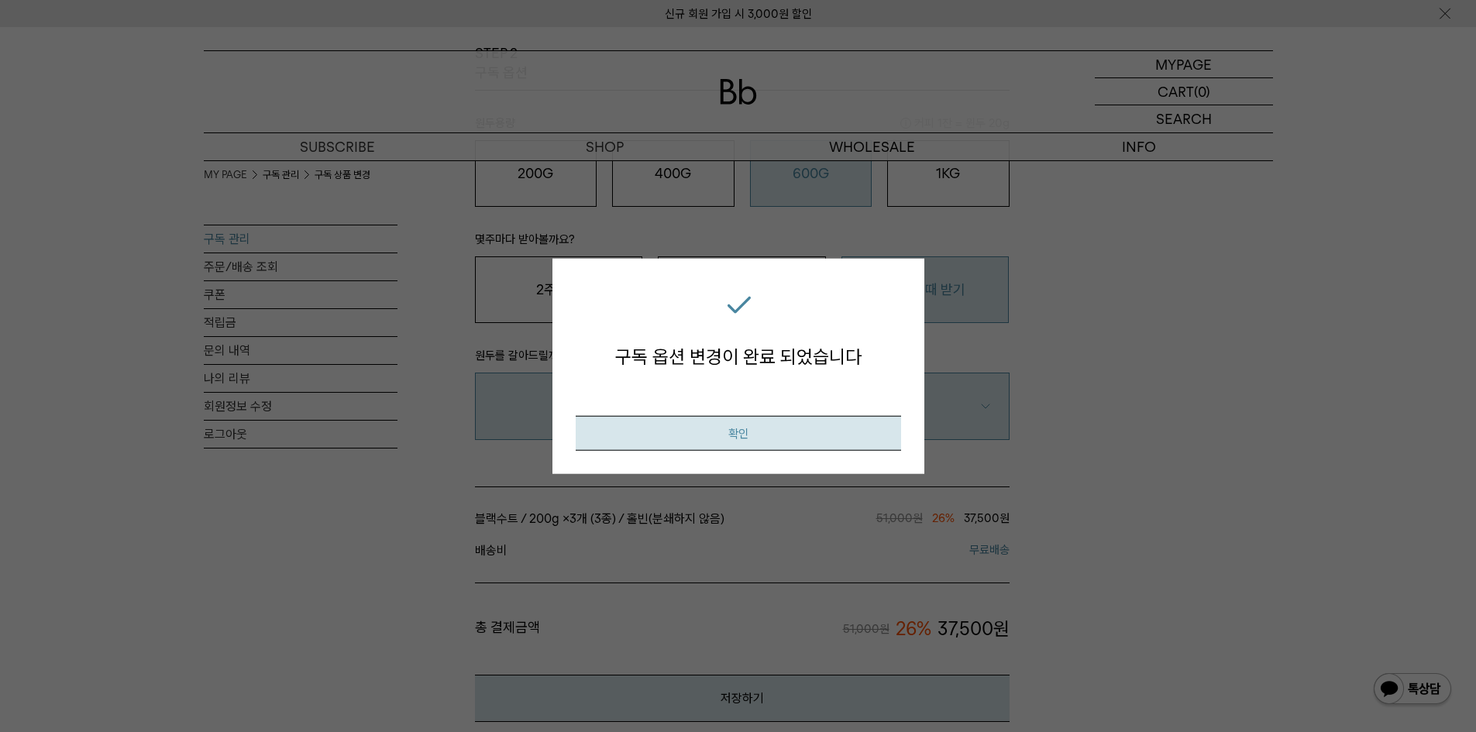
click at [744, 436] on button "확인" at bounding box center [739, 433] width 326 height 35
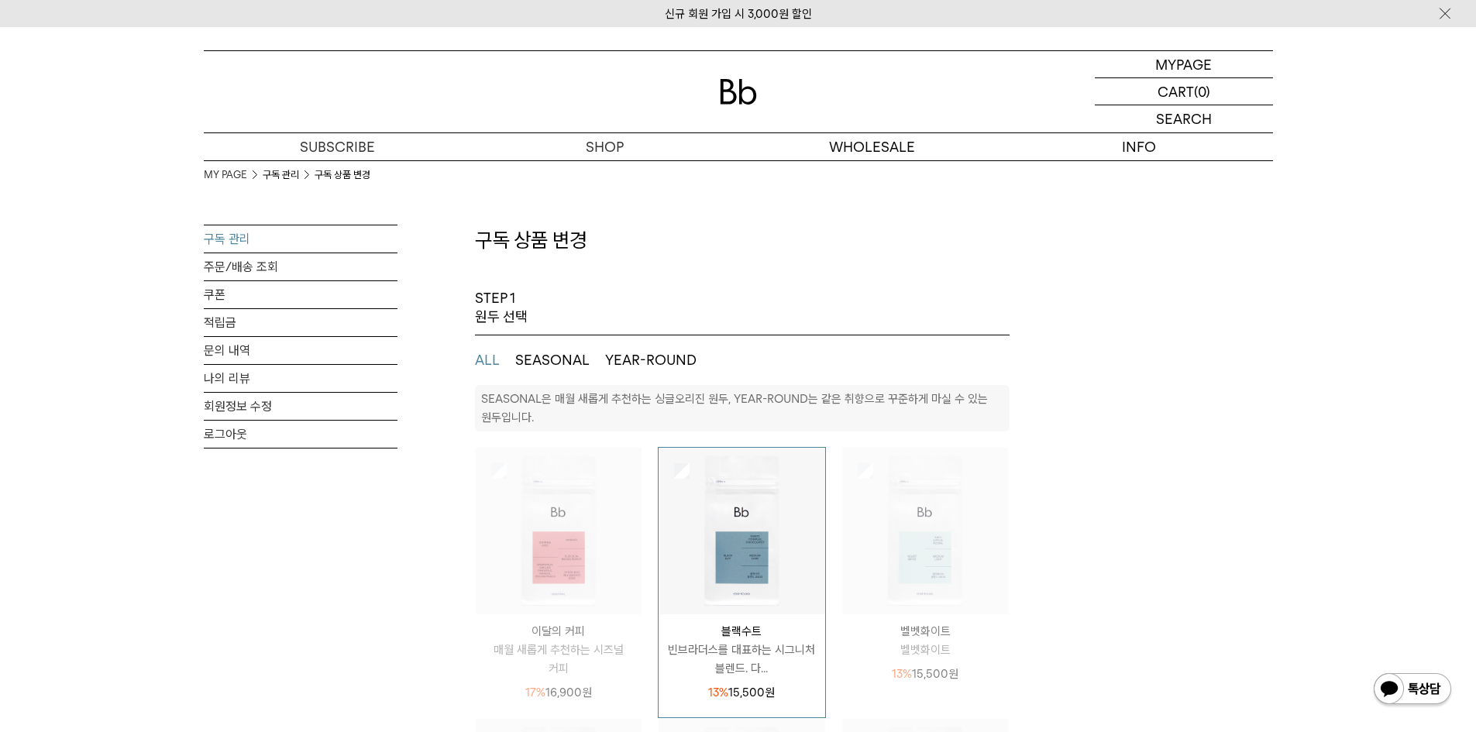
select select "**"
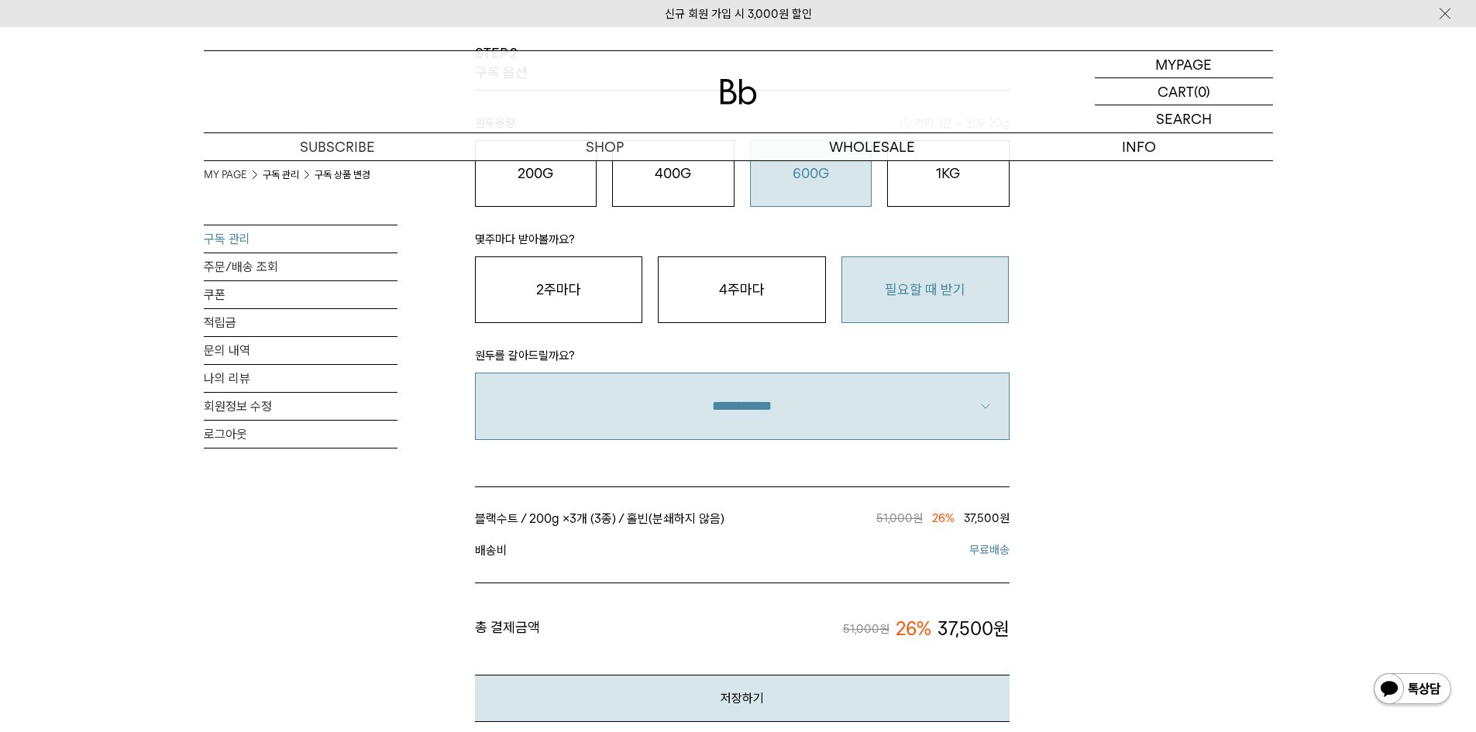
drag, startPoint x: 1168, startPoint y: 379, endPoint x: 1162, endPoint y: 390, distance: 12.5
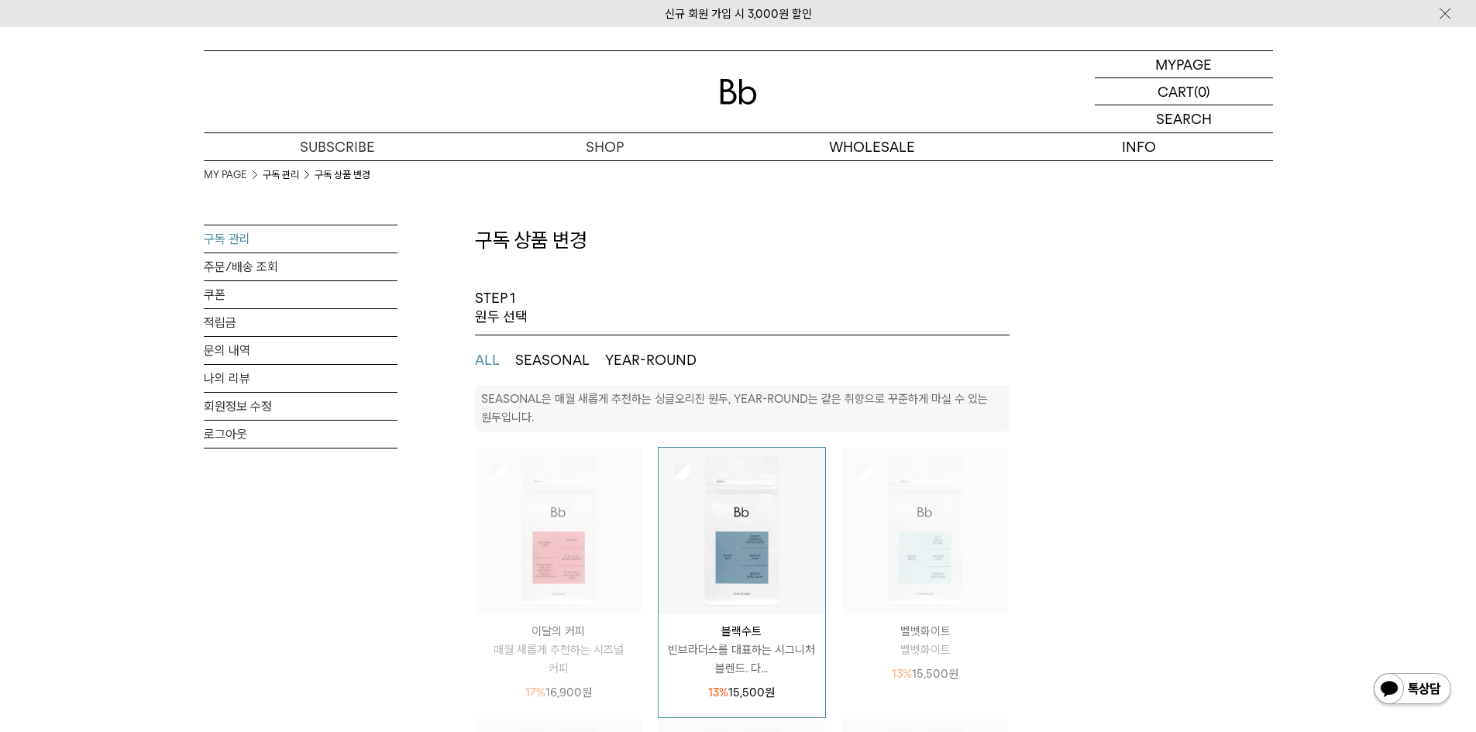
click at [218, 236] on link "구독 관리" at bounding box center [301, 239] width 194 height 27
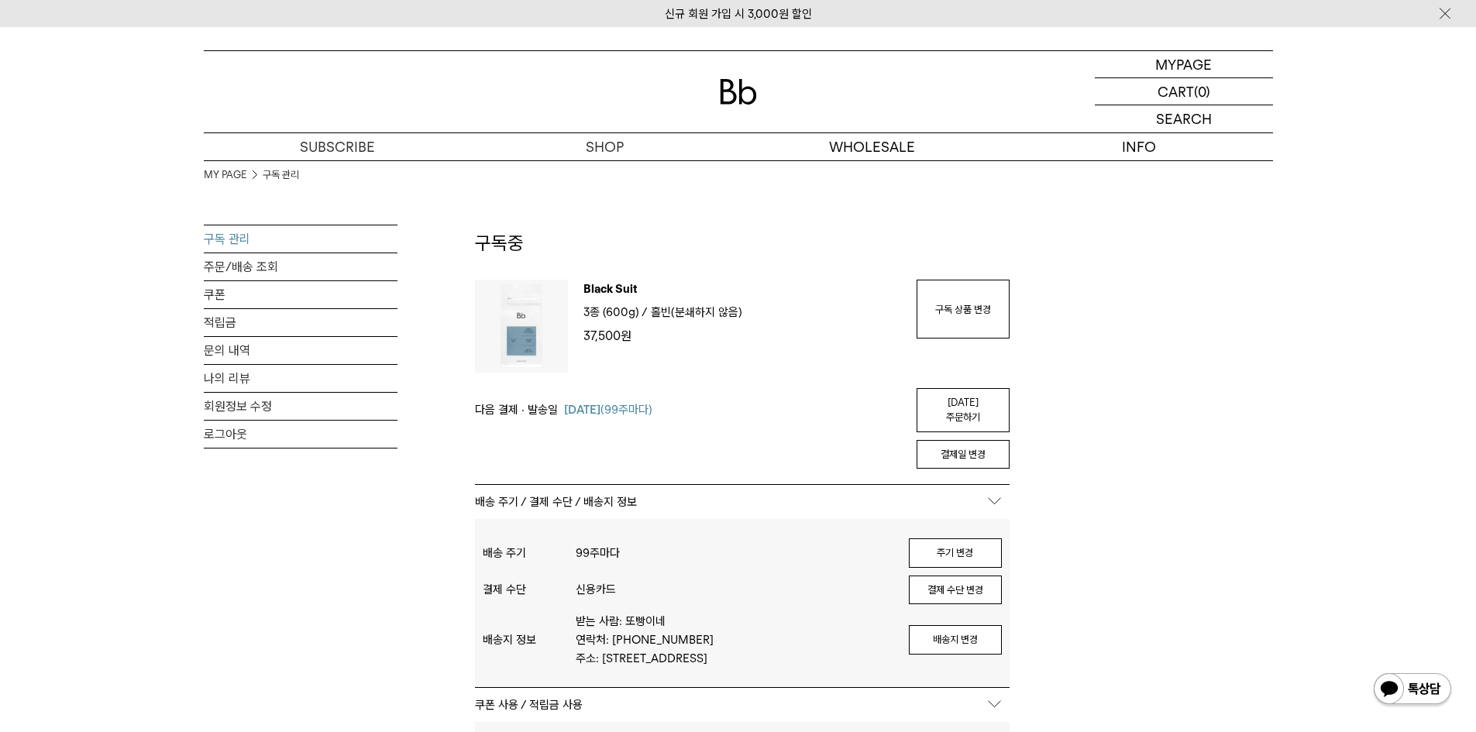
drag, startPoint x: 1192, startPoint y: 332, endPoint x: 1108, endPoint y: 346, distance: 85.0
click at [1189, 334] on div "MY PAGE 구독 관리 구독 관리 주문/배송 조회 쿠폰 적립금 문의 내역 나의 리뷰 회원정보 수정 로그아웃 구독중 구독 번호 : 41227 …" at bounding box center [739, 717] width 1070 height 1115
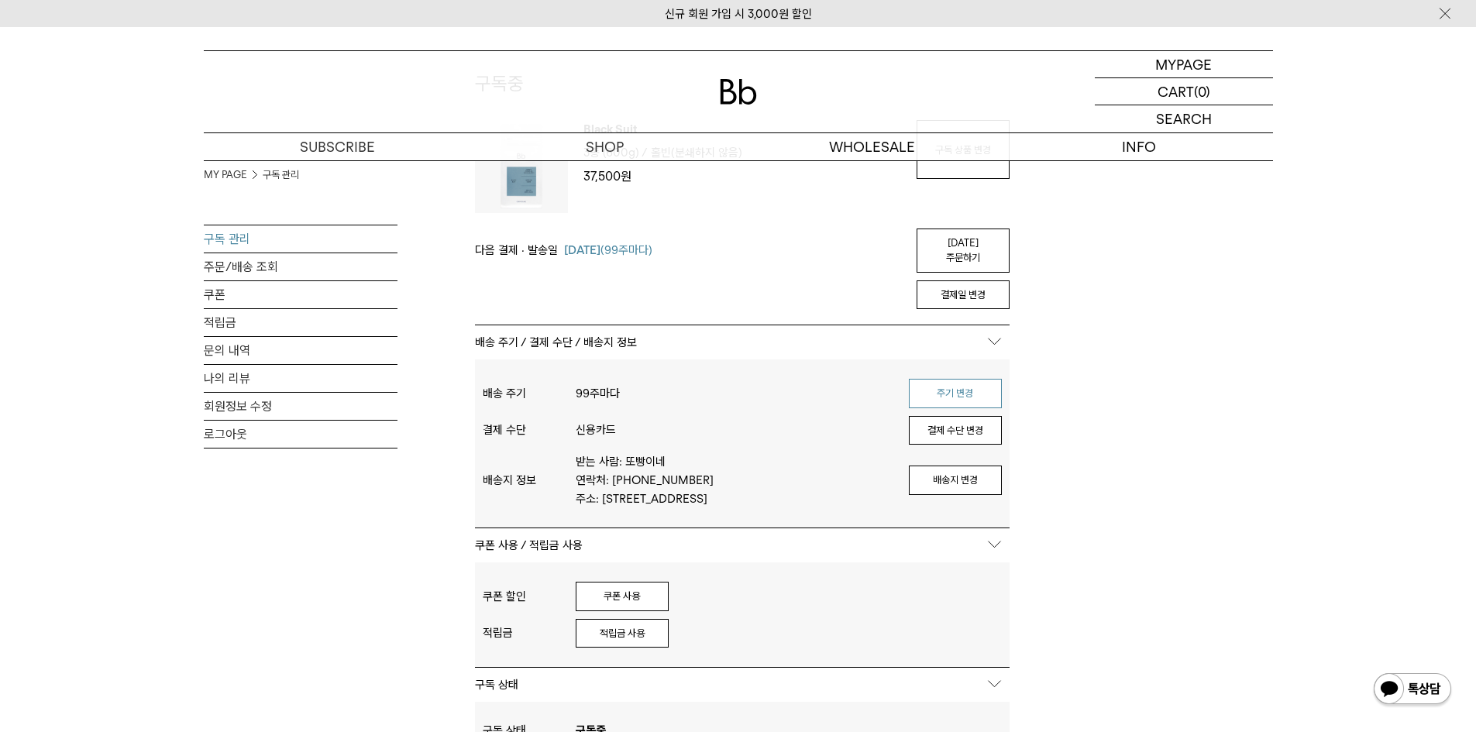
scroll to position [388, 0]
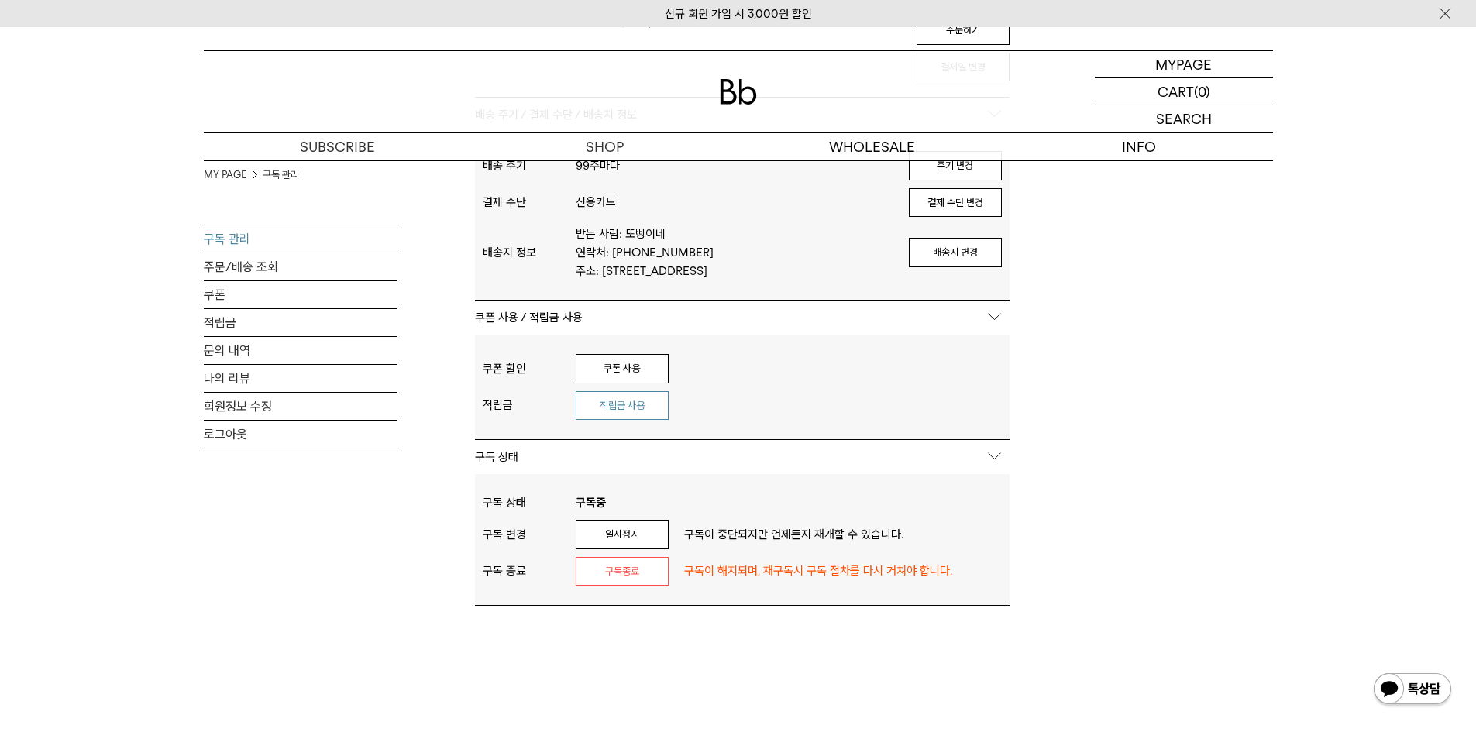
click at [647, 415] on button "적립금 사용" at bounding box center [622, 405] width 93 height 29
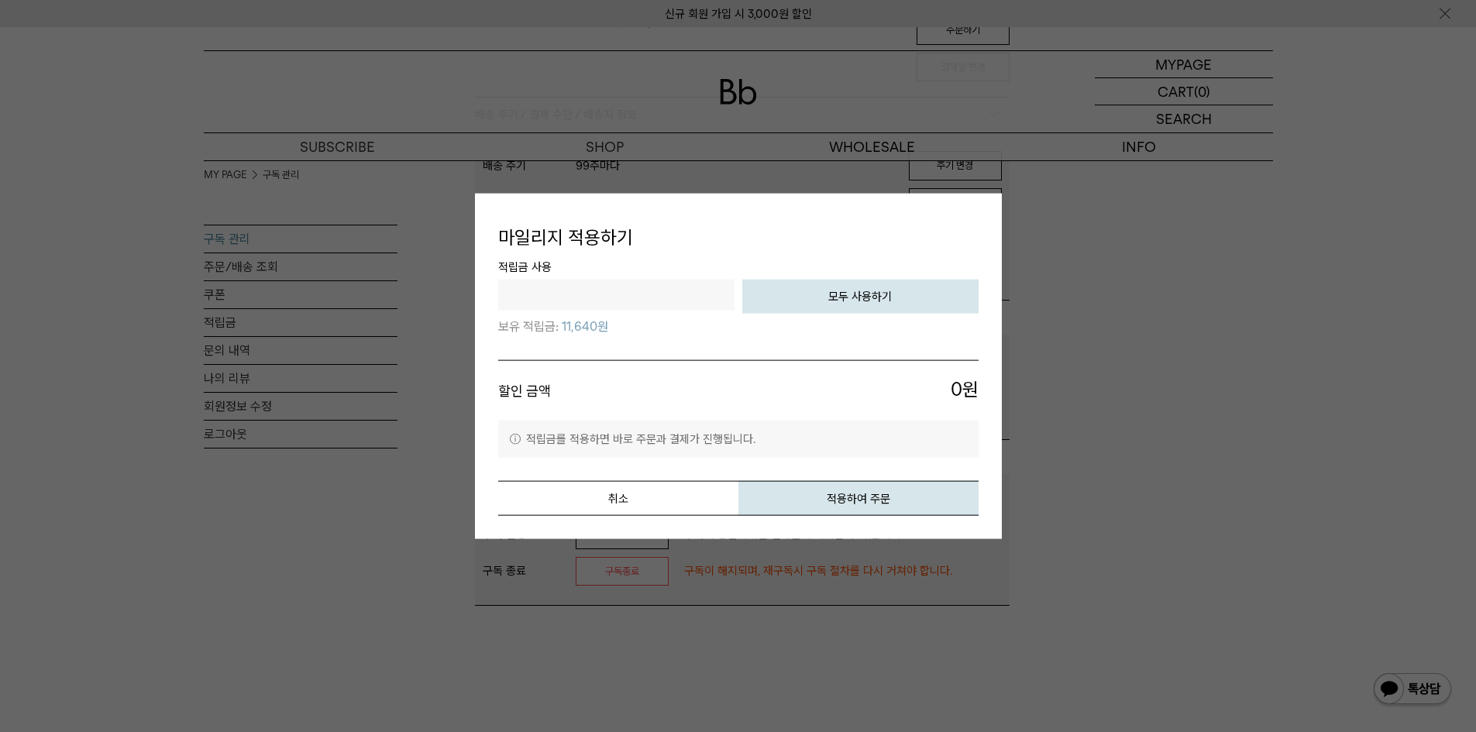
click at [822, 295] on button "모두 사용하기" at bounding box center [860, 297] width 236 height 34
type input "*****"
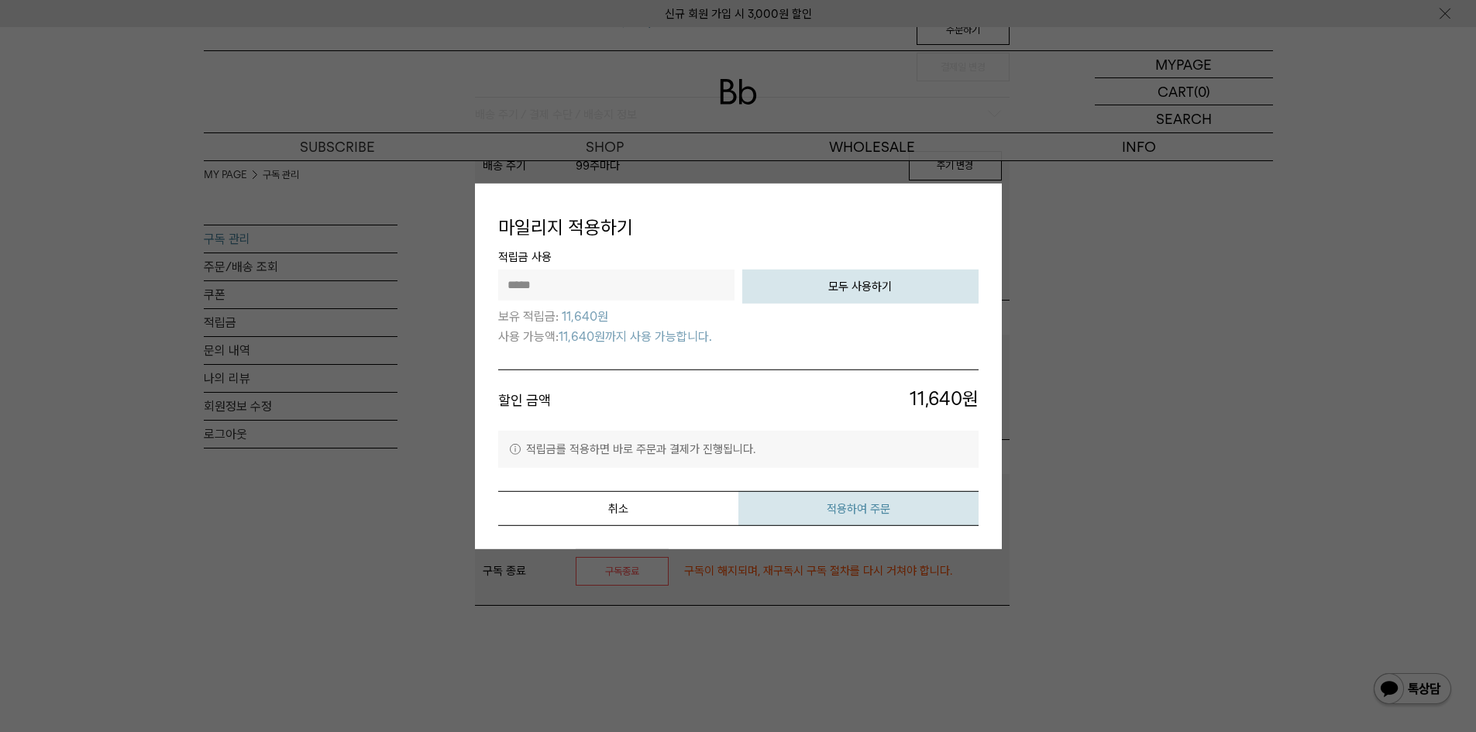
click at [776, 506] on button "적용하여 주문" at bounding box center [859, 508] width 240 height 35
click at [632, 510] on button "취소" at bounding box center [618, 508] width 240 height 35
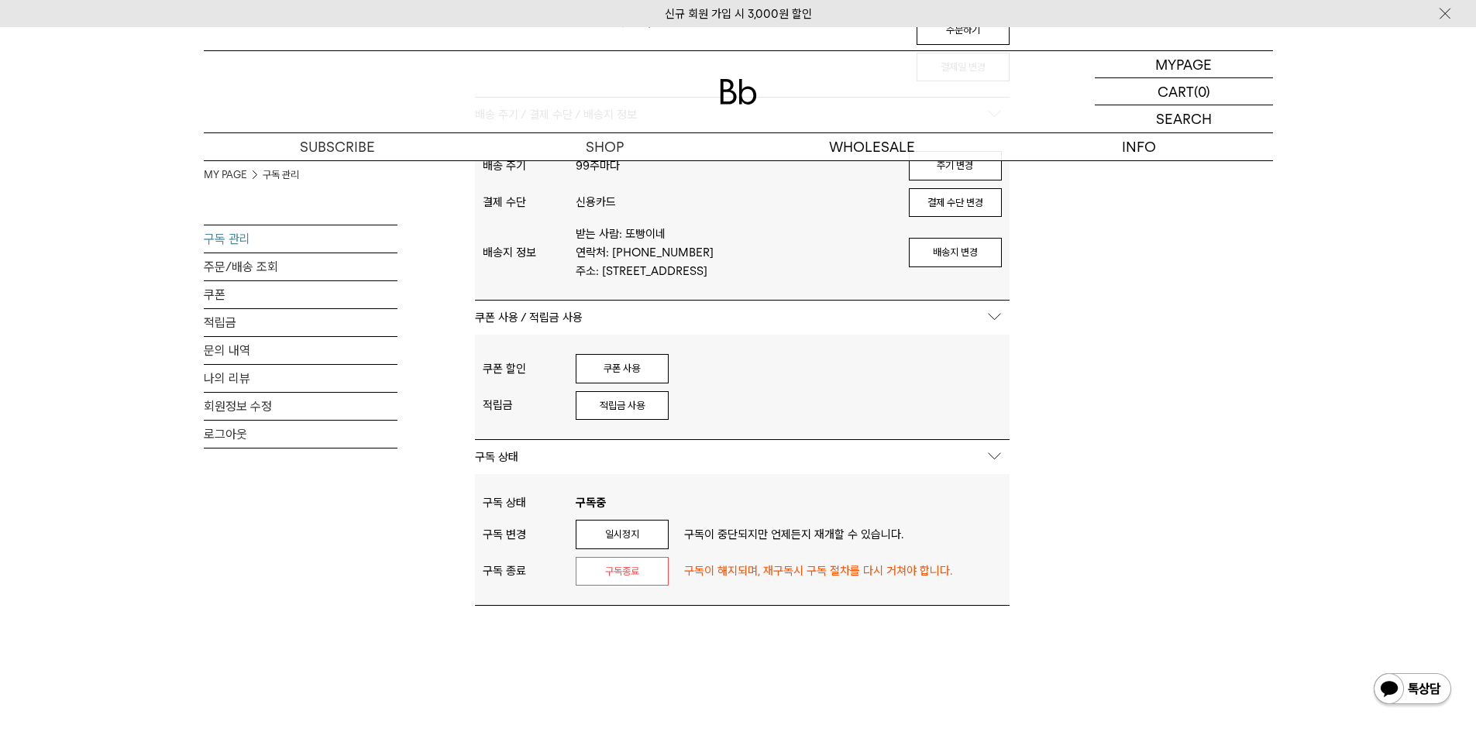
click at [1118, 607] on div "MY PAGE 구독 관리 구독 관리 주문/배송 조회 쿠폰 적립금 문의 내역 나의 리뷰 회원정보 수정 로그아웃 구독중 구독 번호 : 41227 …" at bounding box center [739, 330] width 1070 height 1115
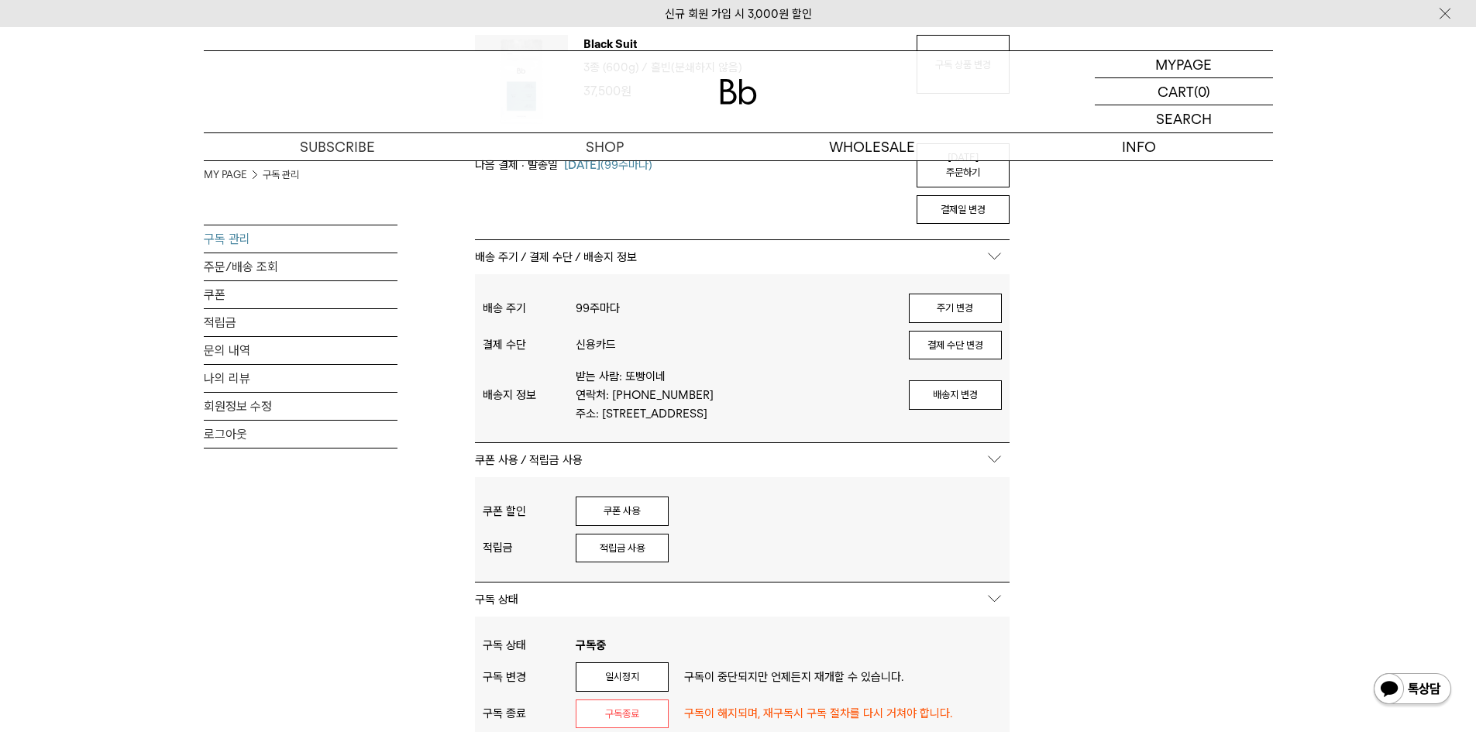
scroll to position [78, 0]
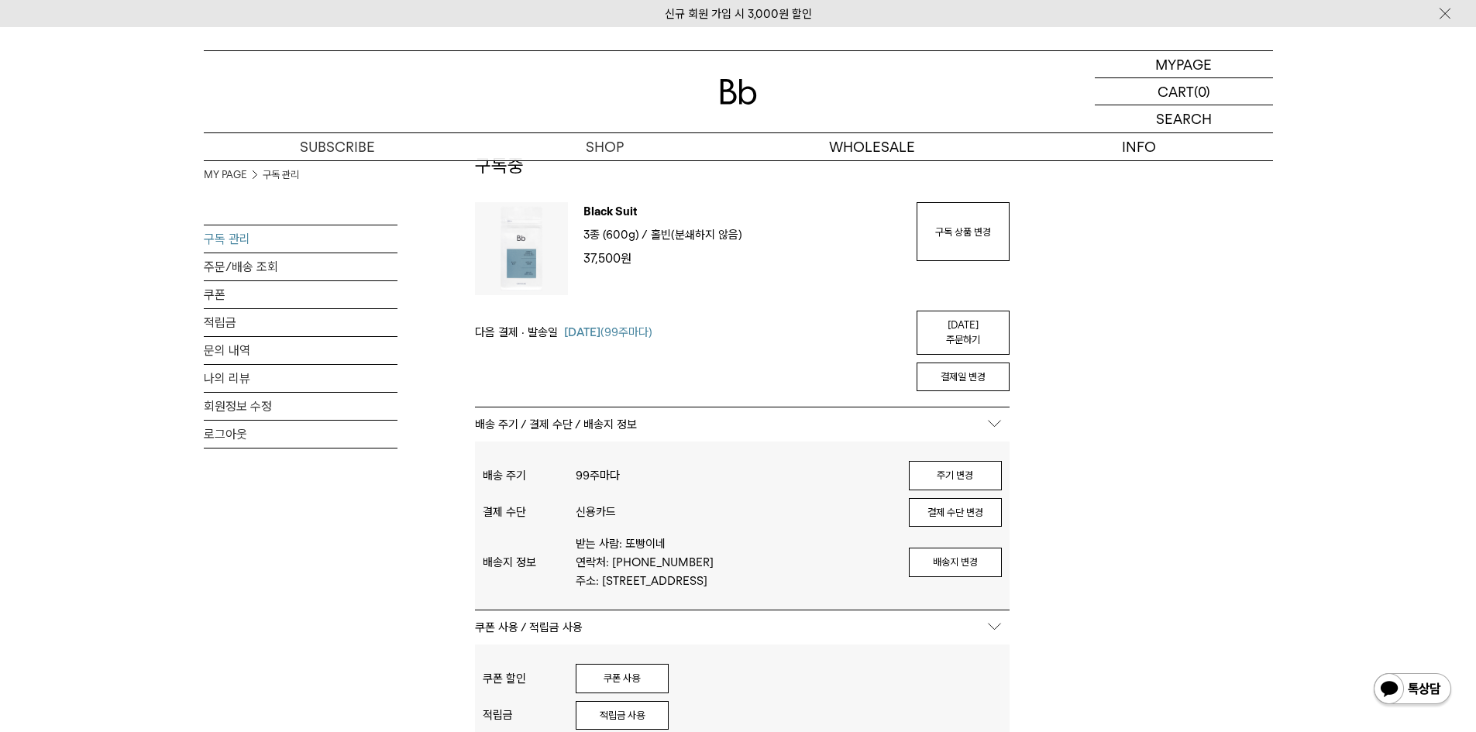
drag, startPoint x: 1156, startPoint y: 487, endPoint x: 1135, endPoint y: 494, distance: 21.6
click at [1153, 491] on div "MY PAGE 구독 관리 구독 관리 주문/배송 조회 쿠폰 적립금 문의 내역 나의 리뷰 회원정보 수정 로그아웃 구독중 구독 번호 : 41227 …" at bounding box center [739, 640] width 1070 height 1115
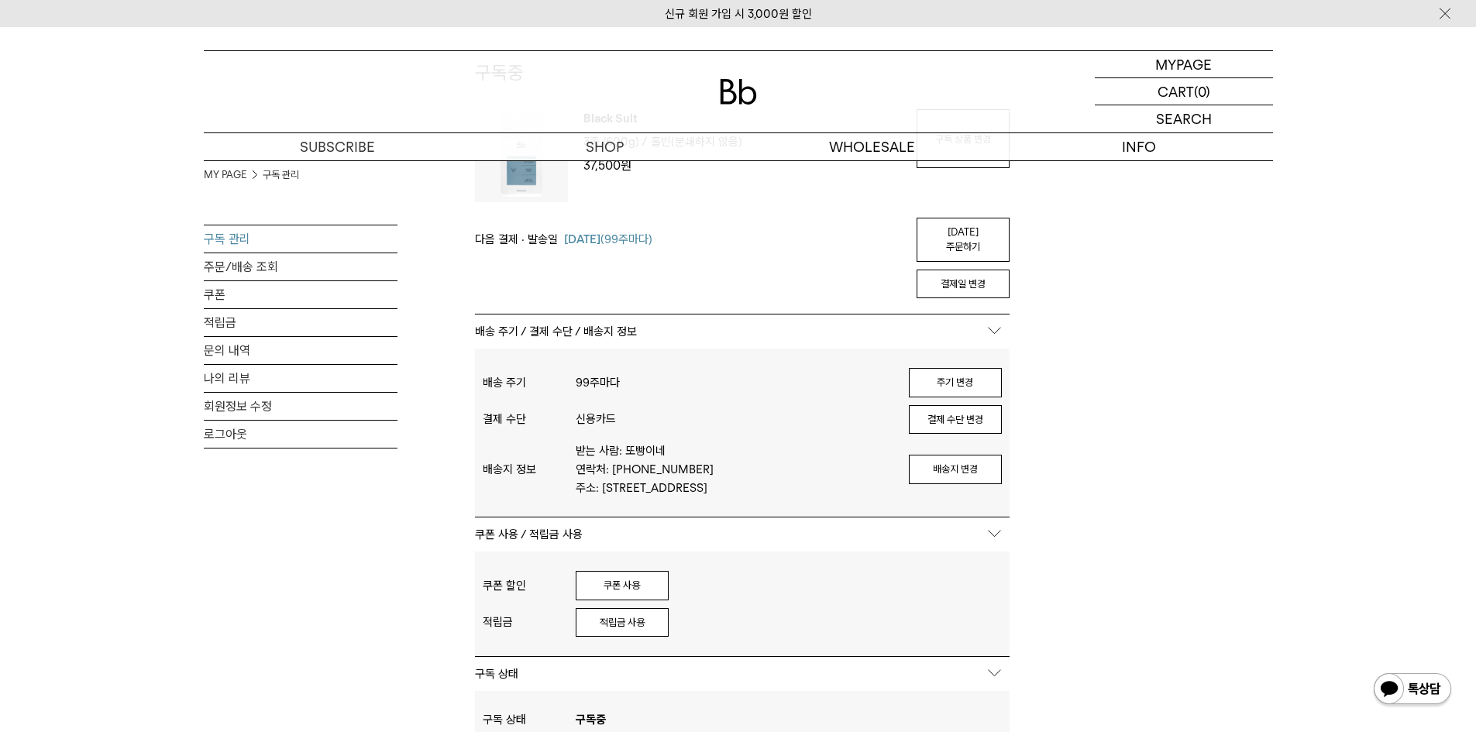
scroll to position [310, 0]
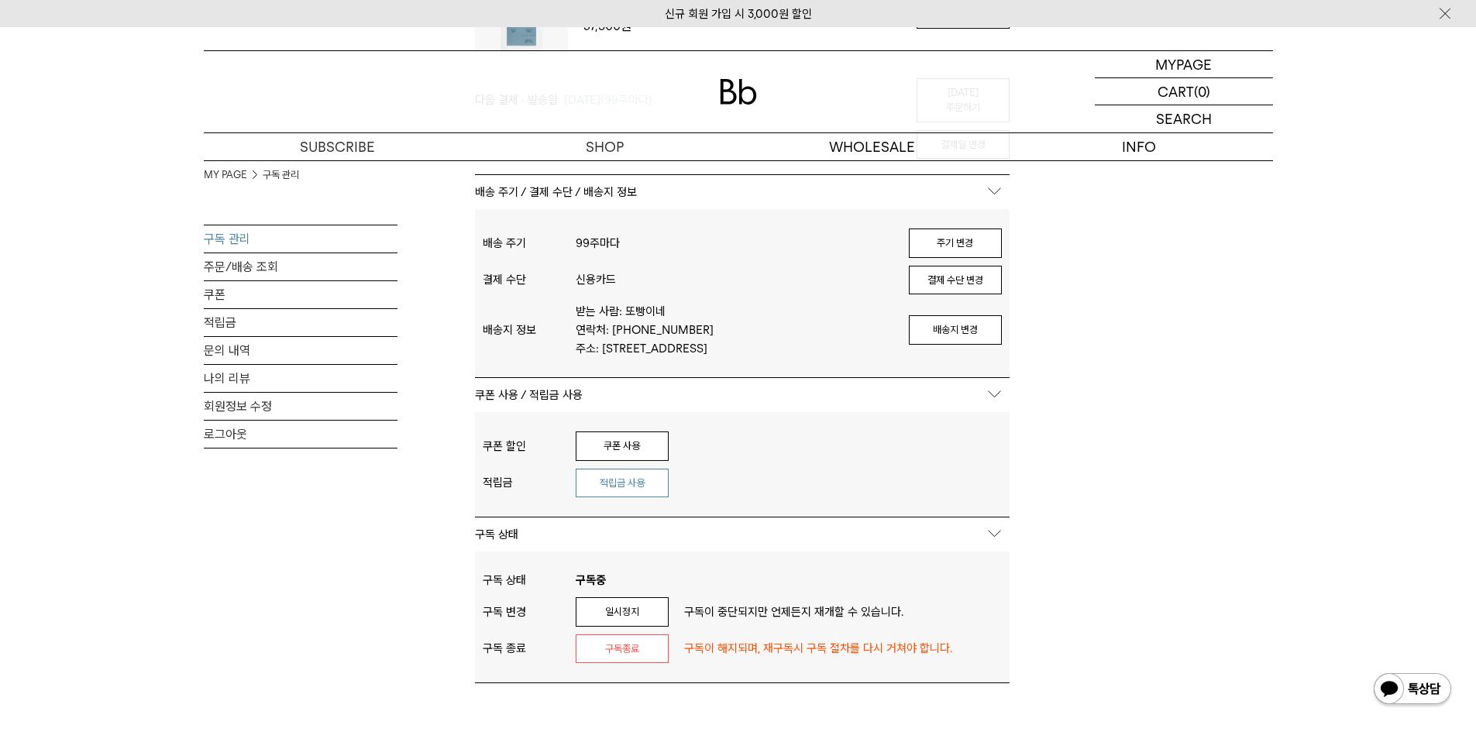
click at [624, 491] on button "적립금 사용" at bounding box center [622, 483] width 93 height 29
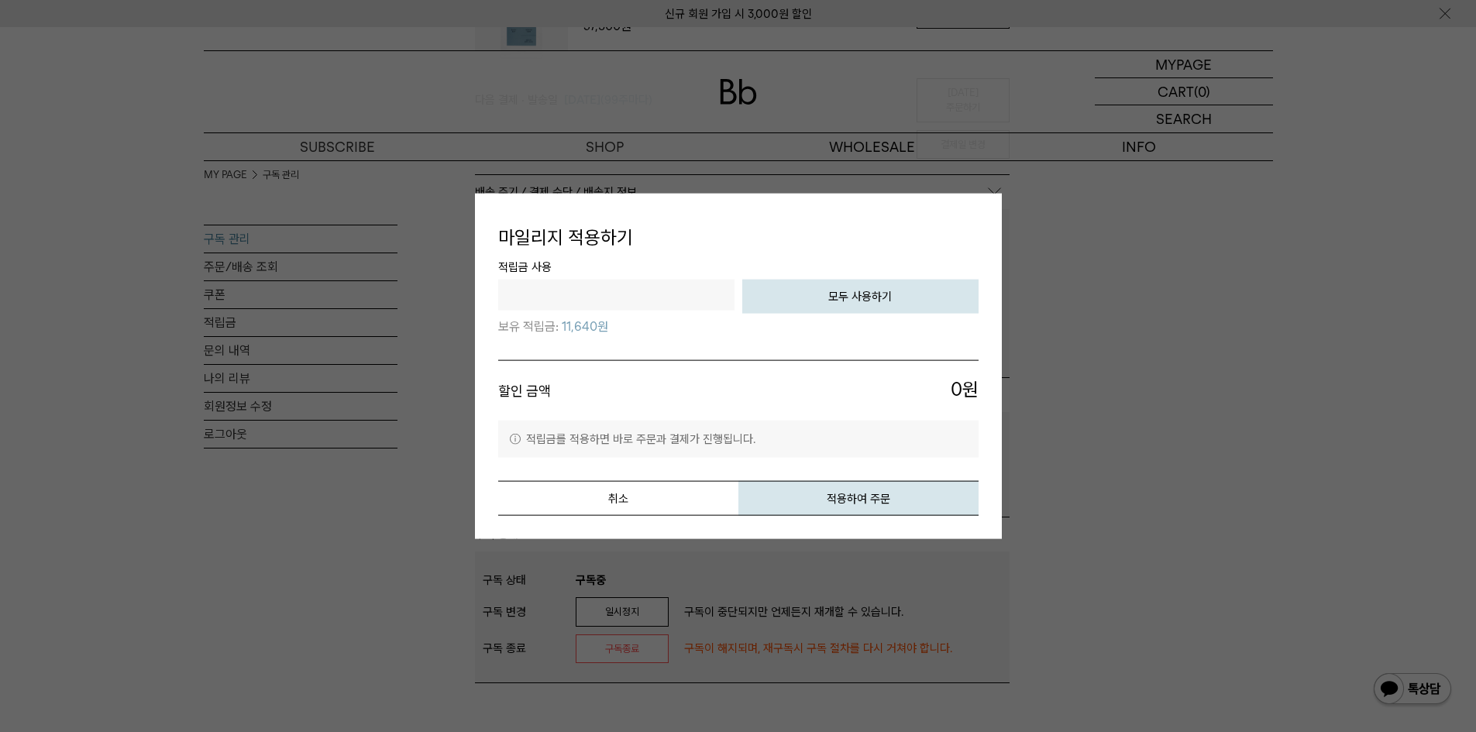
click at [898, 290] on button "모두 사용하기" at bounding box center [860, 297] width 236 height 34
type input "*****"
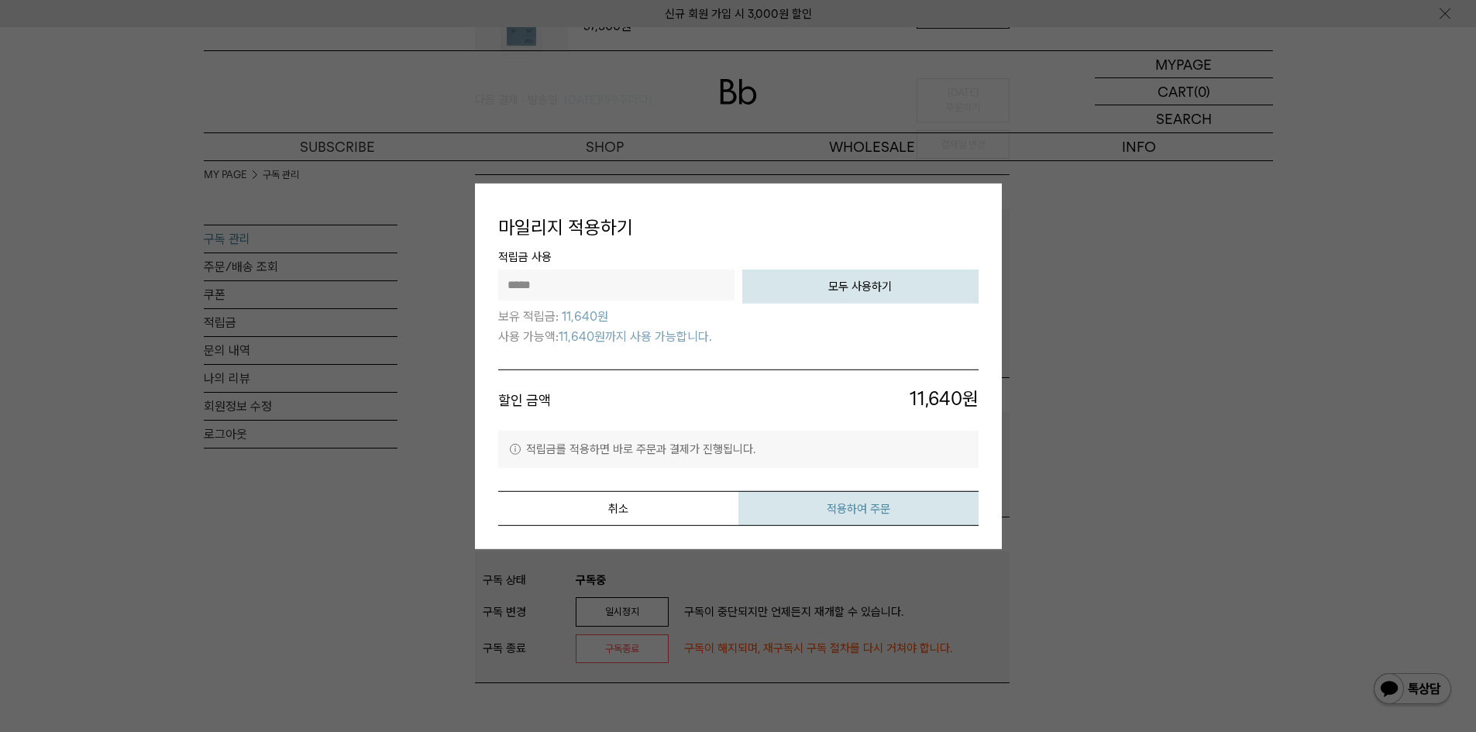
drag, startPoint x: 805, startPoint y: 502, endPoint x: 835, endPoint y: 118, distance: 385.5
click at [806, 502] on button "적용하여 주문" at bounding box center [859, 508] width 240 height 35
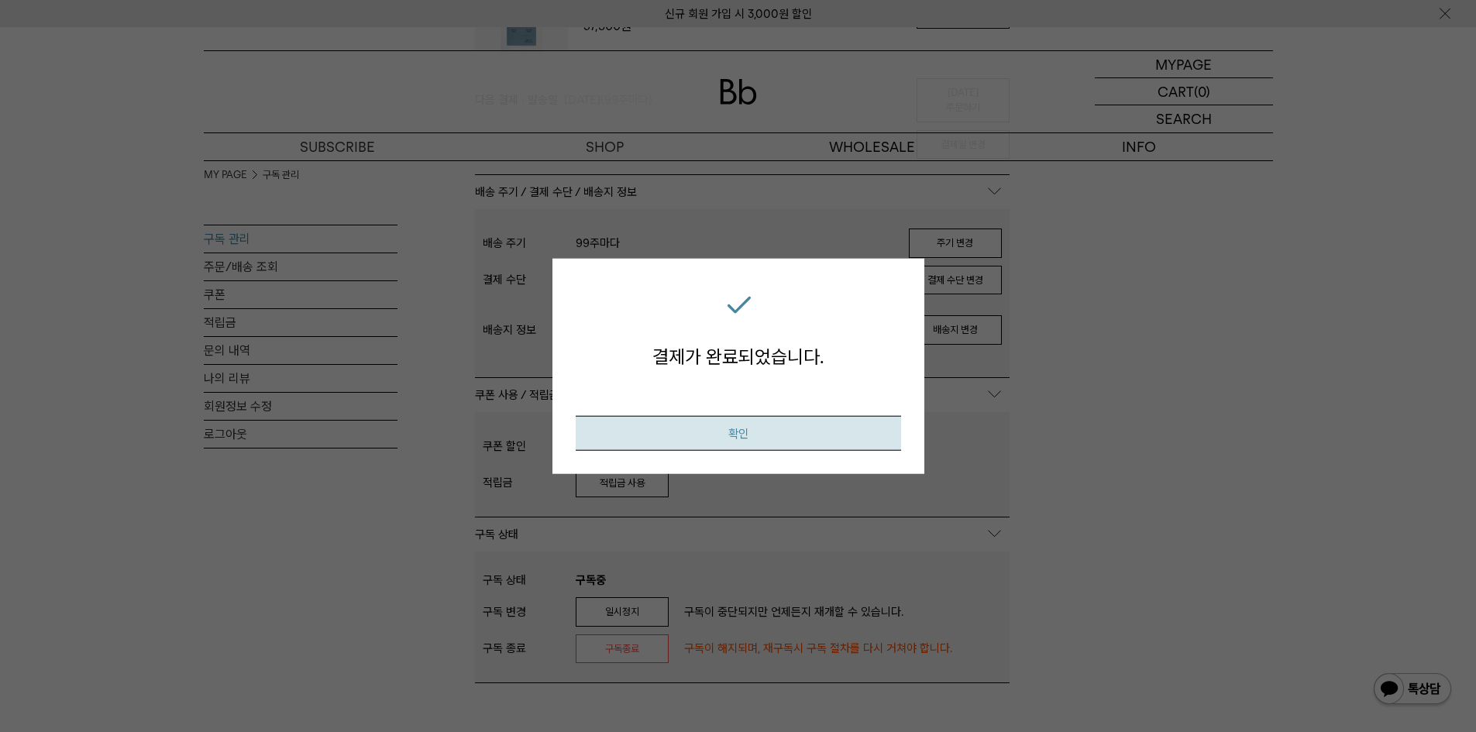
click at [816, 432] on button "확인" at bounding box center [739, 433] width 326 height 35
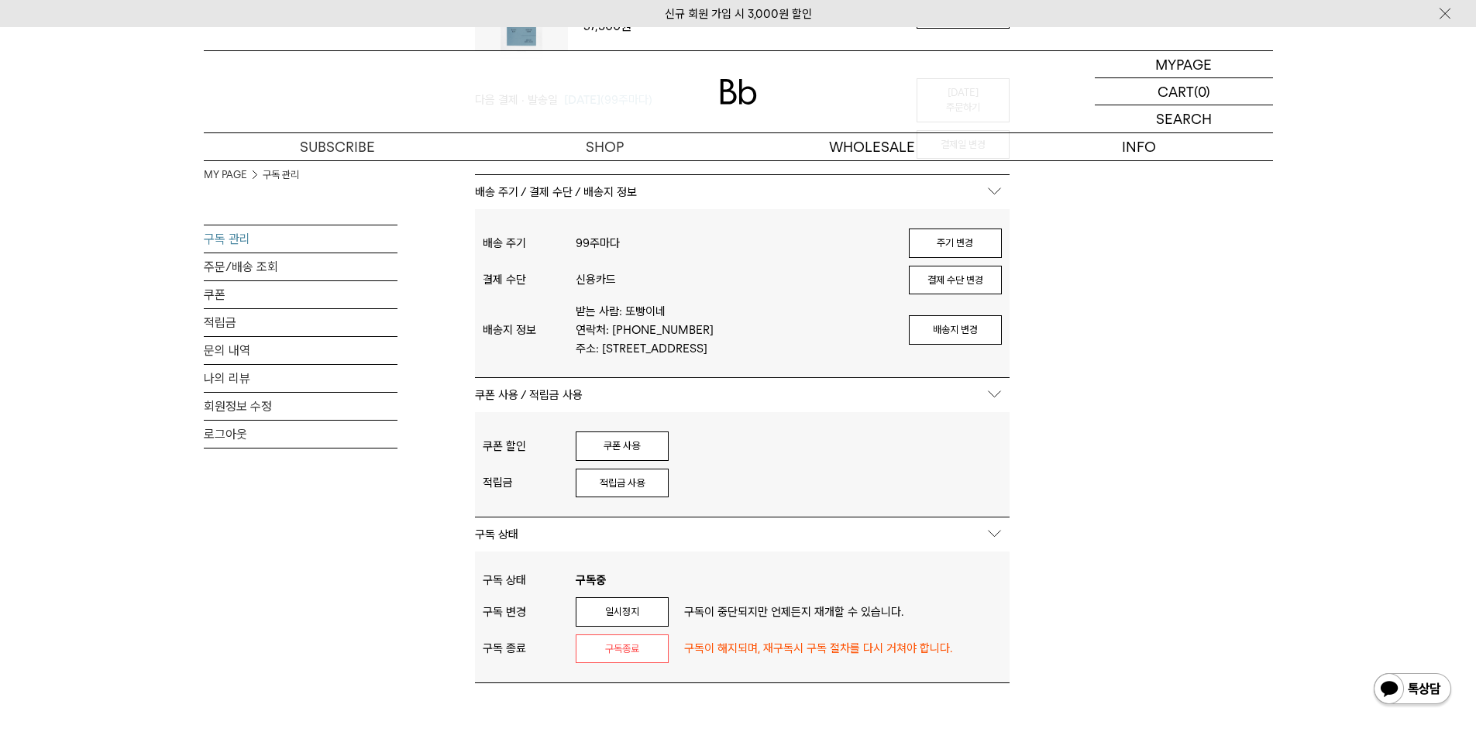
click at [1170, 460] on div "MY PAGE 구독 관리 구독 관리 주문/배송 조회 쿠폰 적립금 문의 내역 나의 리뷰 회원정보 수정 로그아웃 구독중 구독 번호 : 41227 …" at bounding box center [739, 407] width 1070 height 1115
click at [1297, 476] on div "MY PAGE 구독 관리 구독 관리 주문/배송 조회 쿠폰 적립금 문의 내역 나의 리뷰 회원정보 수정 로그아웃 구독중 구독 번호 : 41227 …" at bounding box center [738, 407] width 1476 height 1115
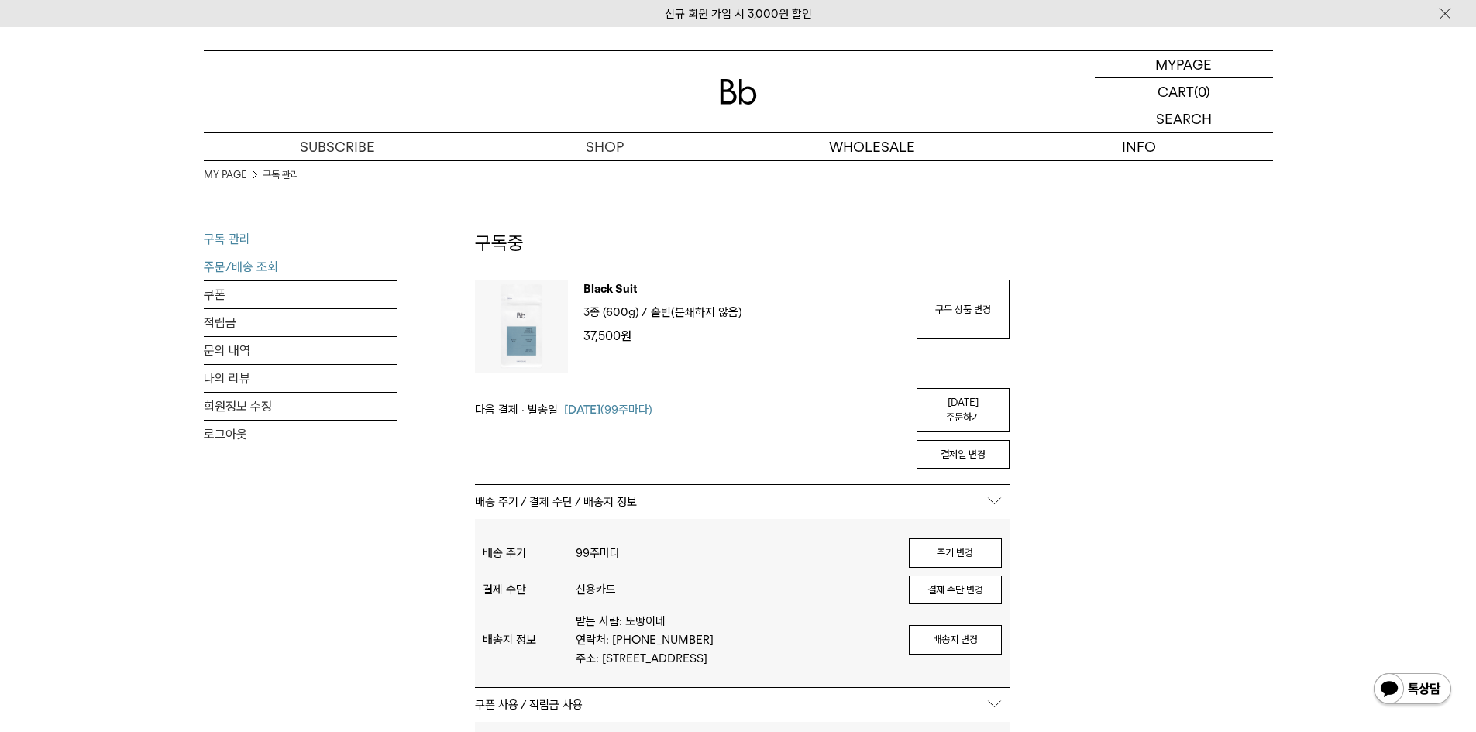
click at [277, 266] on link "주문/배송 조회" at bounding box center [301, 266] width 194 height 27
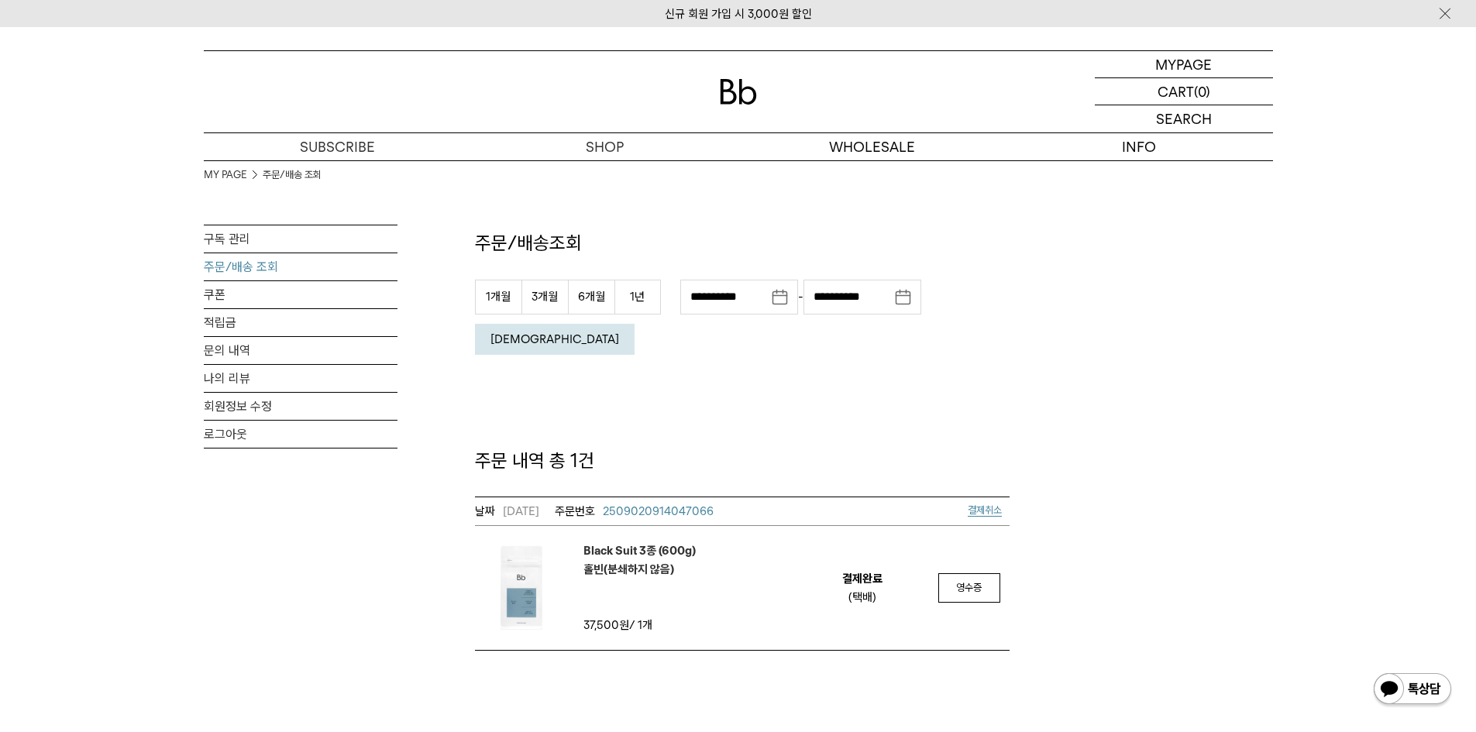
click at [1231, 400] on div "**********" at bounding box center [739, 405] width 1070 height 491
